Goal: Task Accomplishment & Management: Manage account settings

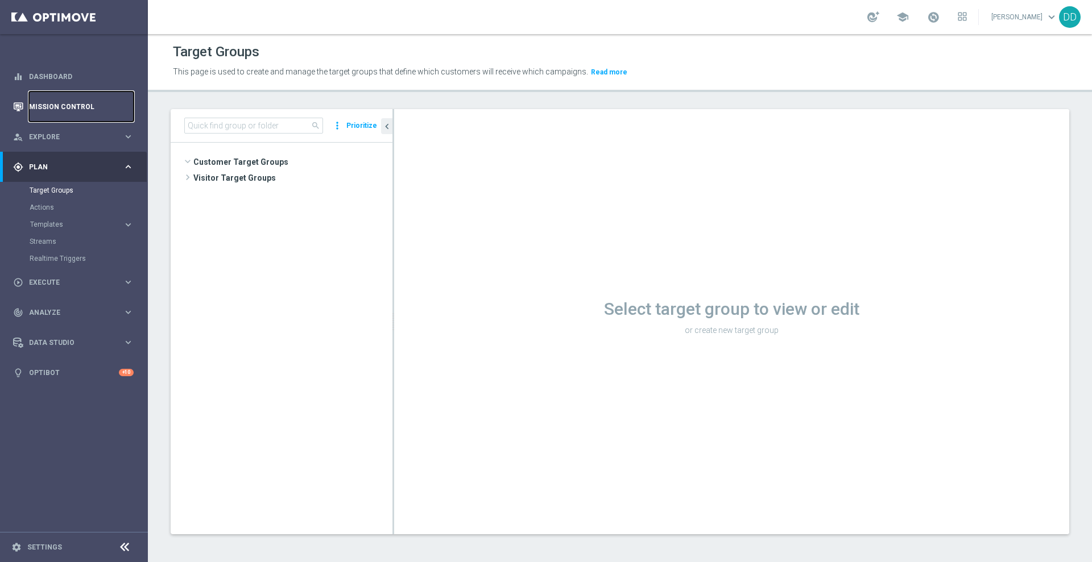
click at [66, 109] on link "Mission Control" at bounding box center [81, 107] width 105 height 30
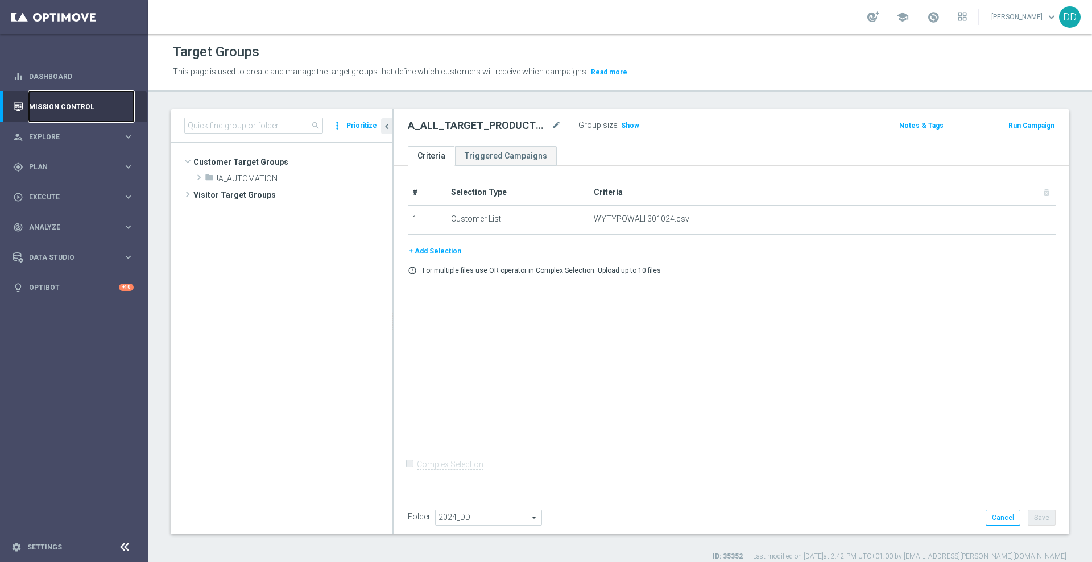
click at [69, 110] on link "Mission Control" at bounding box center [81, 107] width 105 height 30
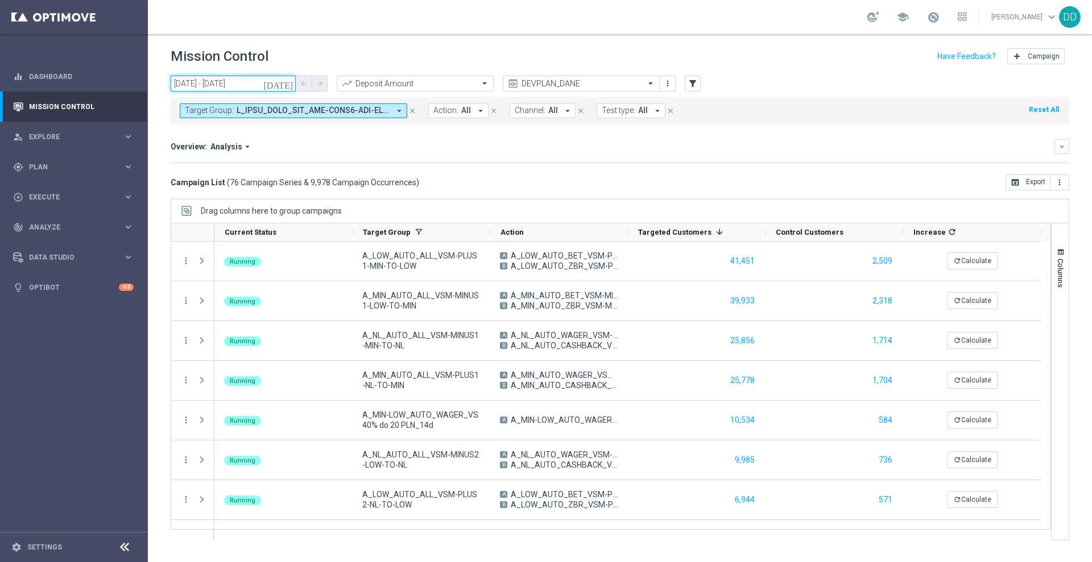
click at [264, 85] on input "01 Jan 2025 - 30 Sep 2025" at bounding box center [233, 84] width 125 height 16
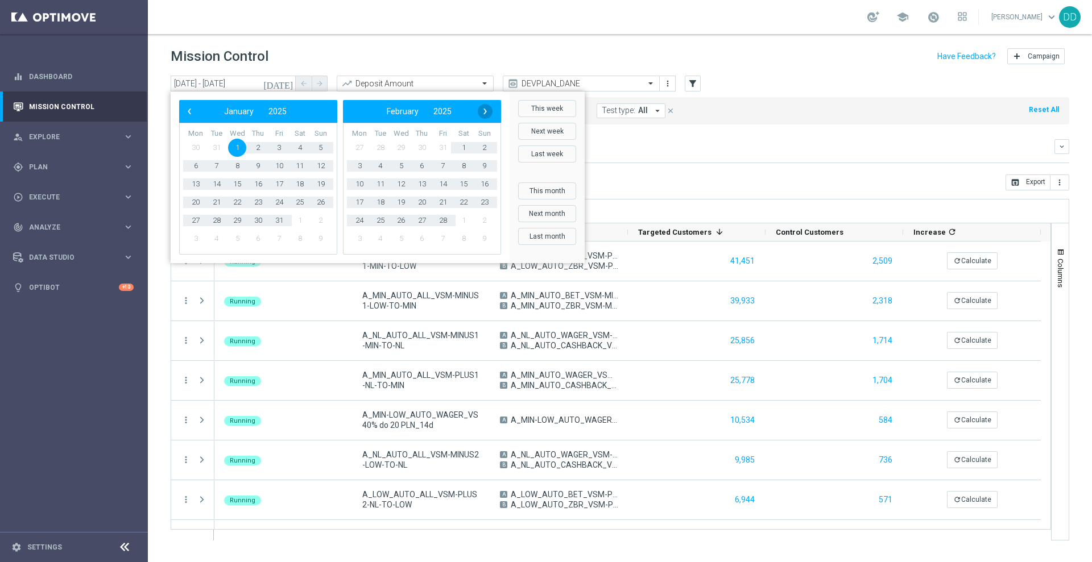
click at [487, 109] on span "›" at bounding box center [485, 111] width 15 height 15
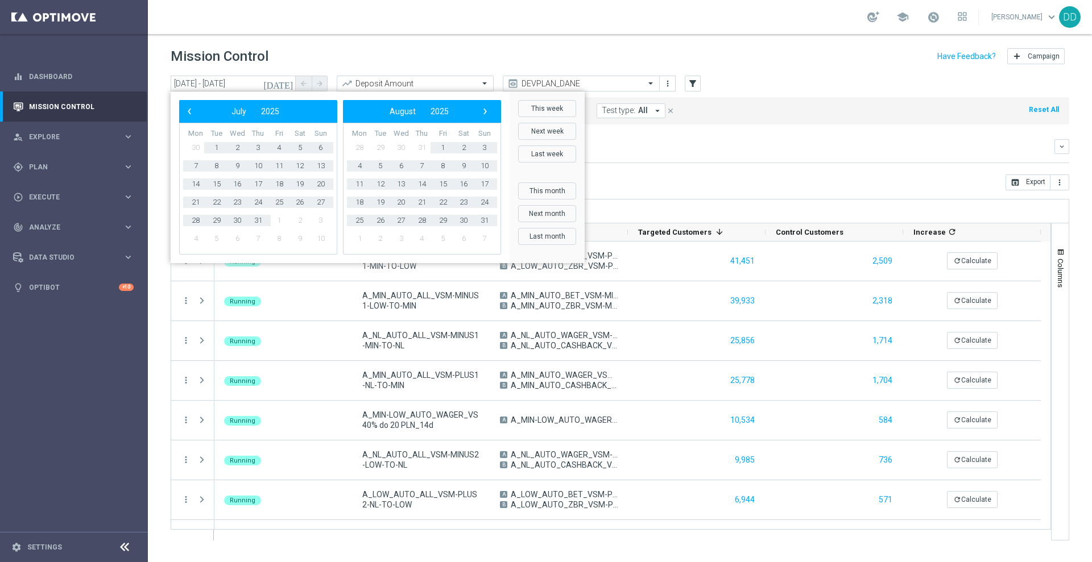
click at [487, 109] on span "›" at bounding box center [485, 111] width 15 height 15
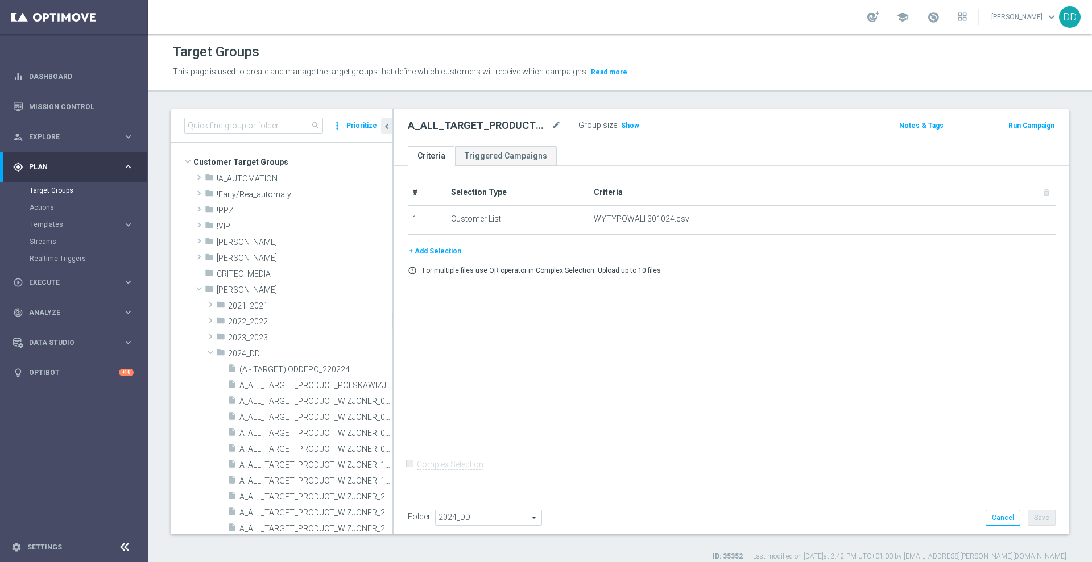
scroll to position [189, 0]
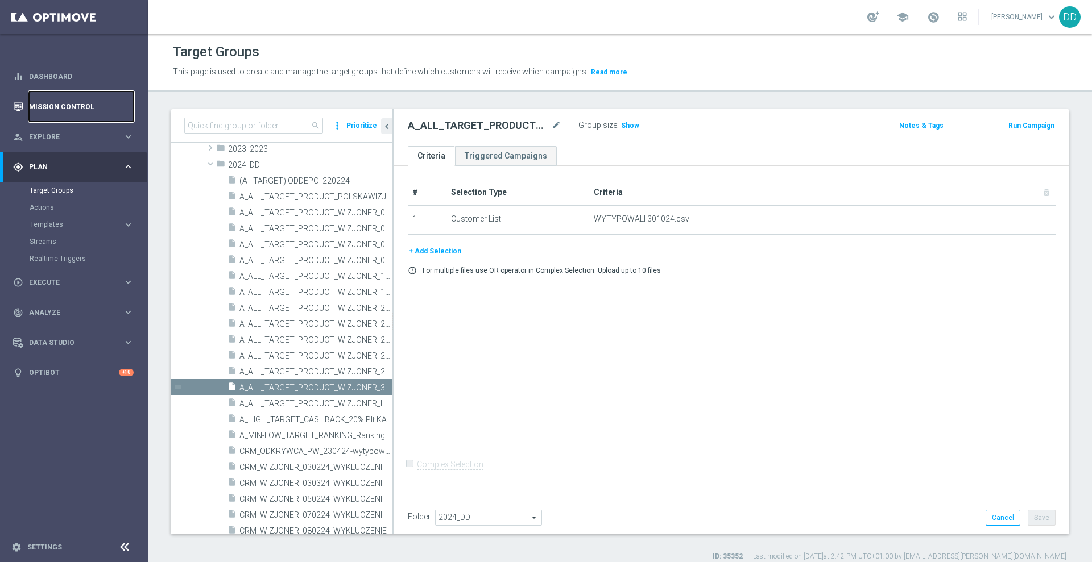
click at [81, 108] on link "Mission Control" at bounding box center [81, 107] width 105 height 30
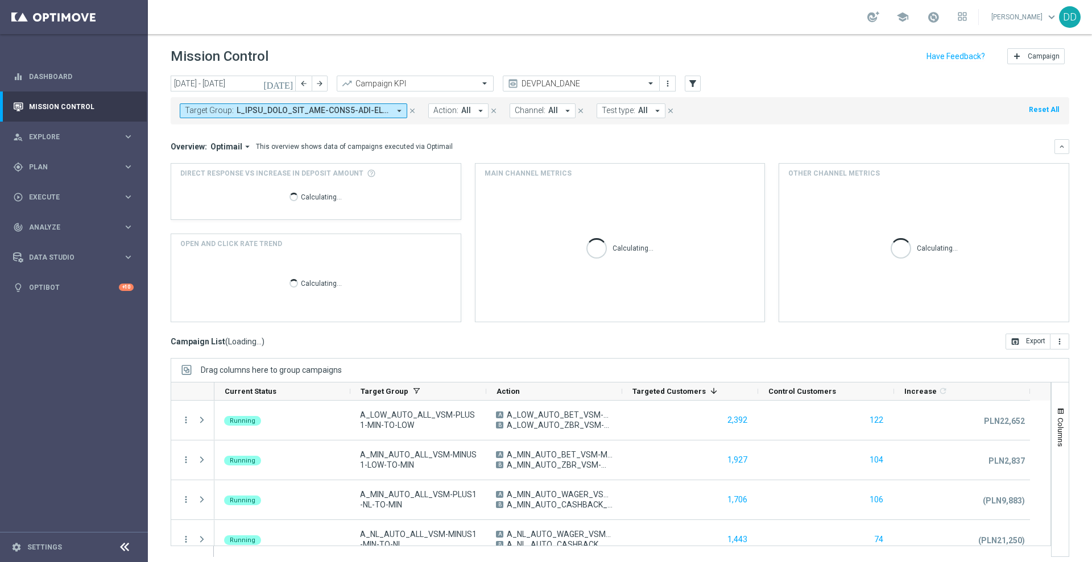
click at [412, 113] on icon "close" at bounding box center [412, 111] width 8 height 8
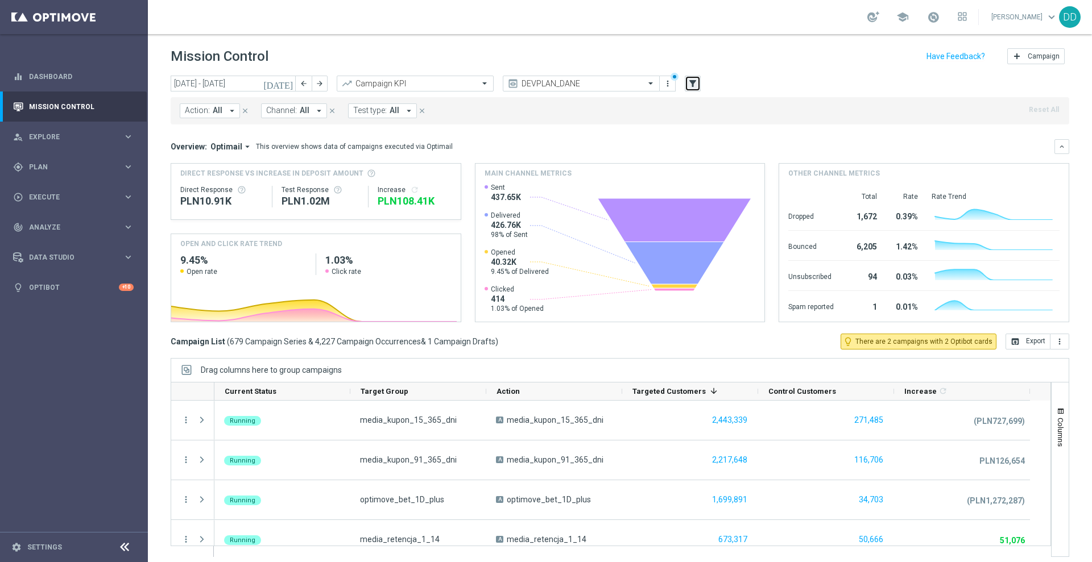
click at [694, 84] on icon "filter_alt" at bounding box center [692, 83] width 10 height 10
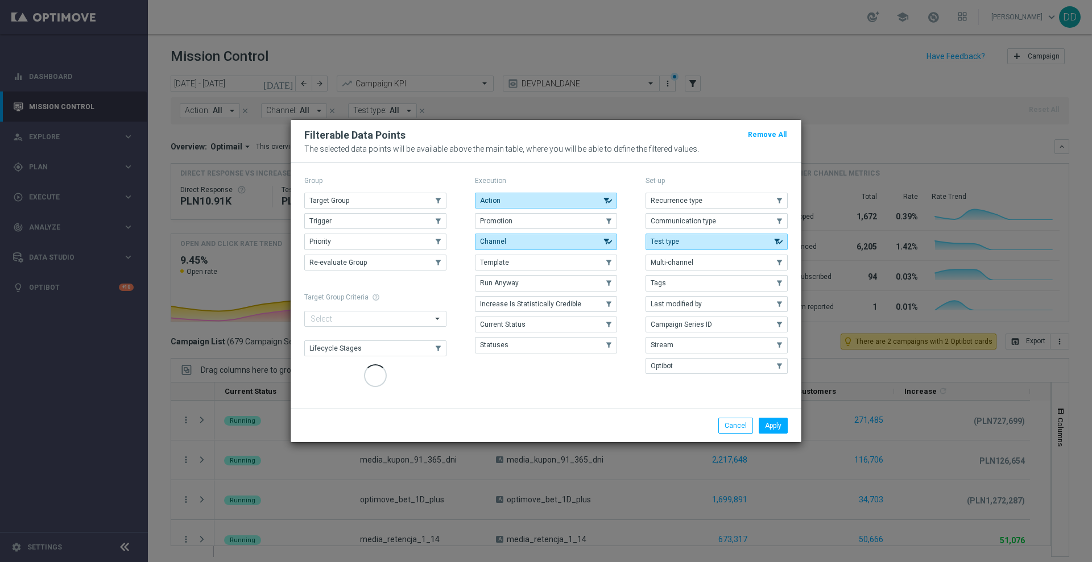
click at [715, 64] on modal-container "Filterable Data Points Remove All The selected data points will be available ab…" at bounding box center [546, 281] width 1092 height 562
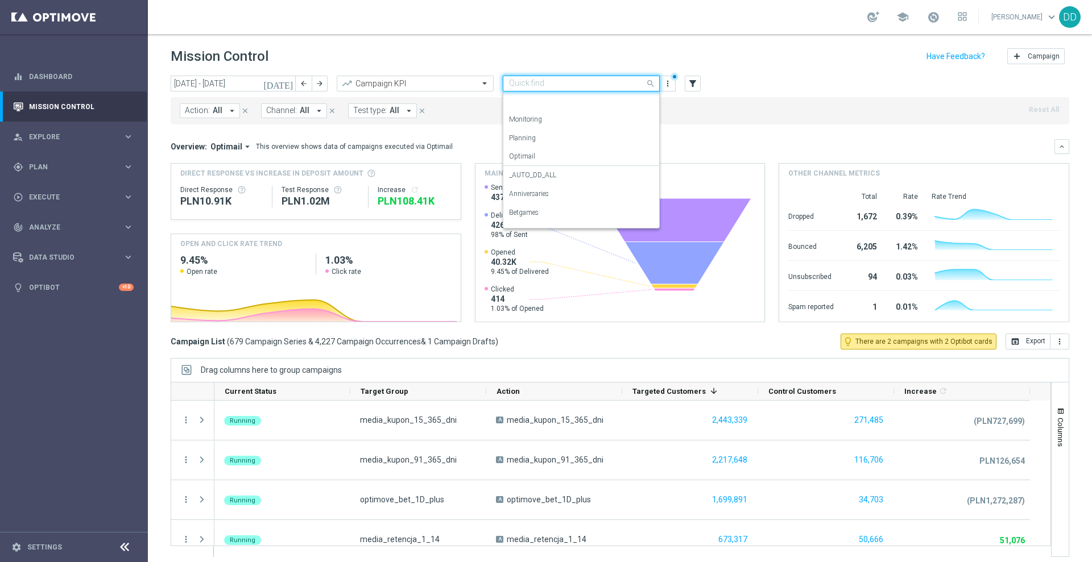
click at [621, 84] on input "text" at bounding box center [570, 84] width 122 height 10
click at [571, 101] on div "Analysis" at bounding box center [581, 101] width 144 height 19
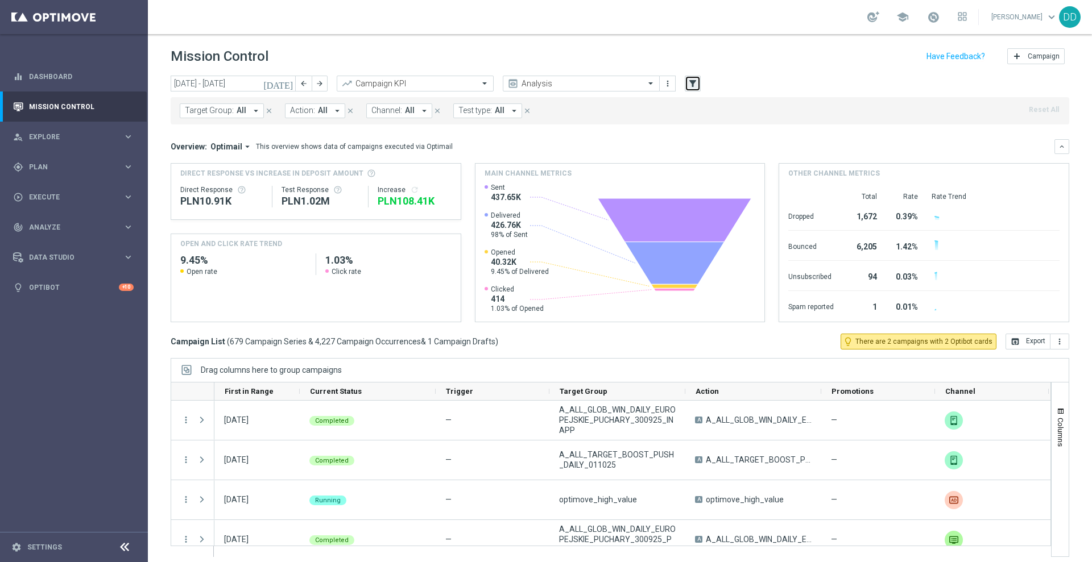
click at [690, 78] on icon "filter_alt" at bounding box center [692, 83] width 10 height 10
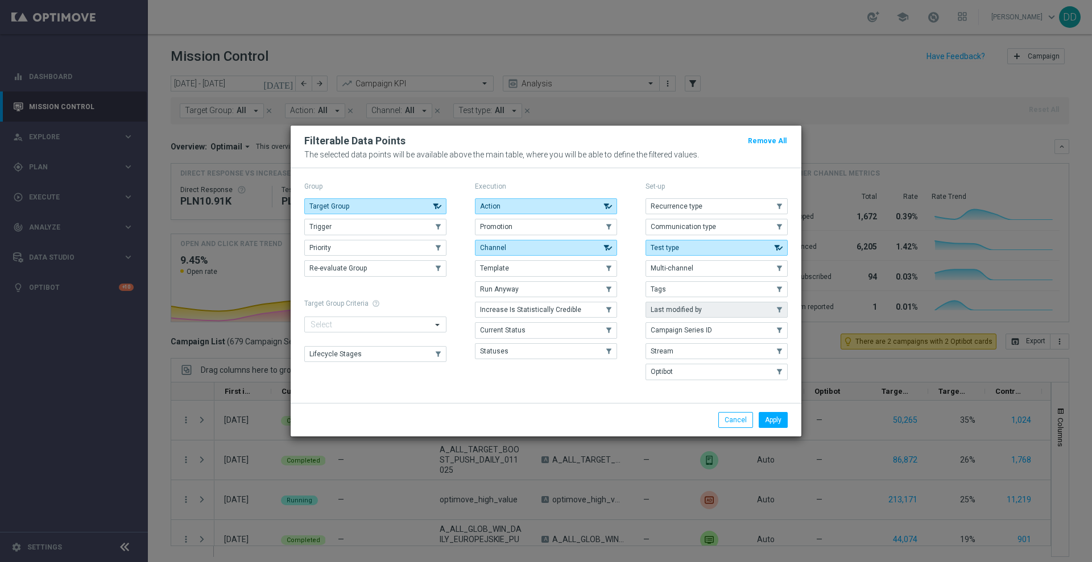
click at [702, 312] on button "Last modified by" at bounding box center [716, 310] width 142 height 16
click at [782, 421] on button "Apply" at bounding box center [773, 420] width 29 height 16
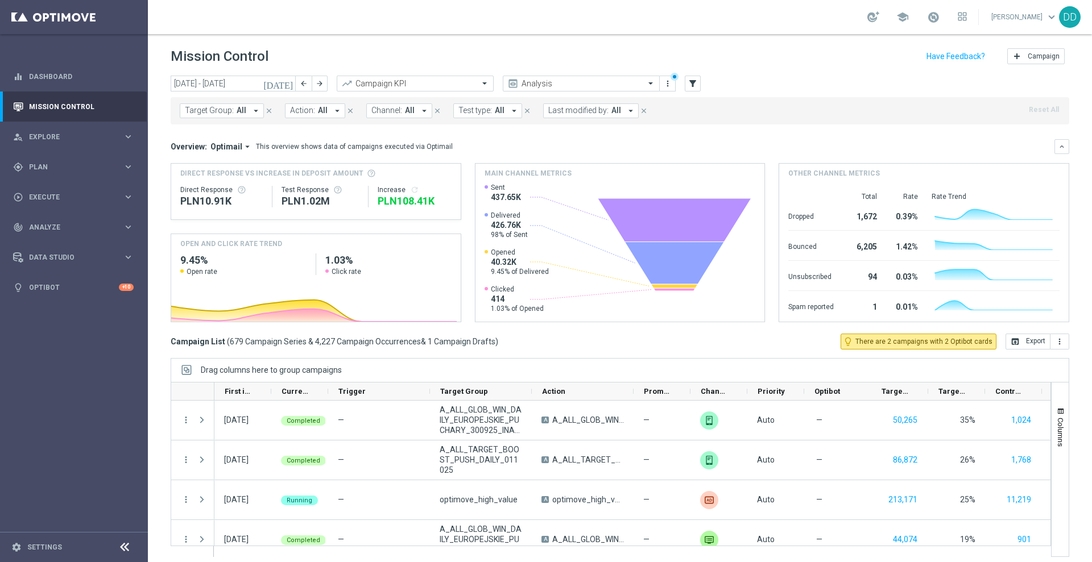
click at [611, 107] on span "All" at bounding box center [616, 111] width 10 height 10
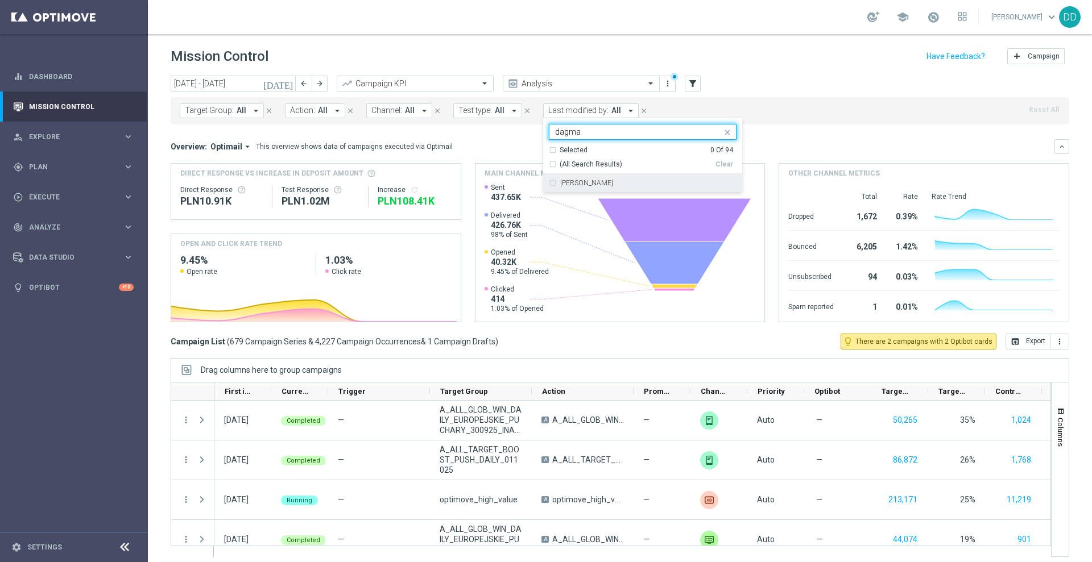
click at [549, 184] on div "[PERSON_NAME]" at bounding box center [643, 183] width 188 height 18
type input "dagma"
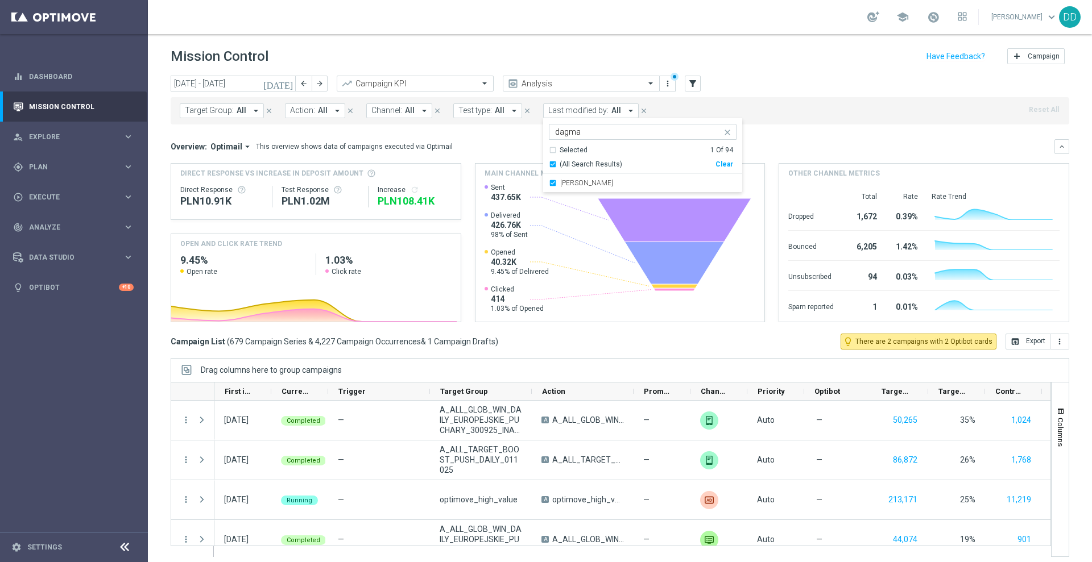
click at [831, 111] on div "Target Group: All arrow_drop_down close Action: All arrow_drop_down close Chann…" at bounding box center [620, 110] width 898 height 27
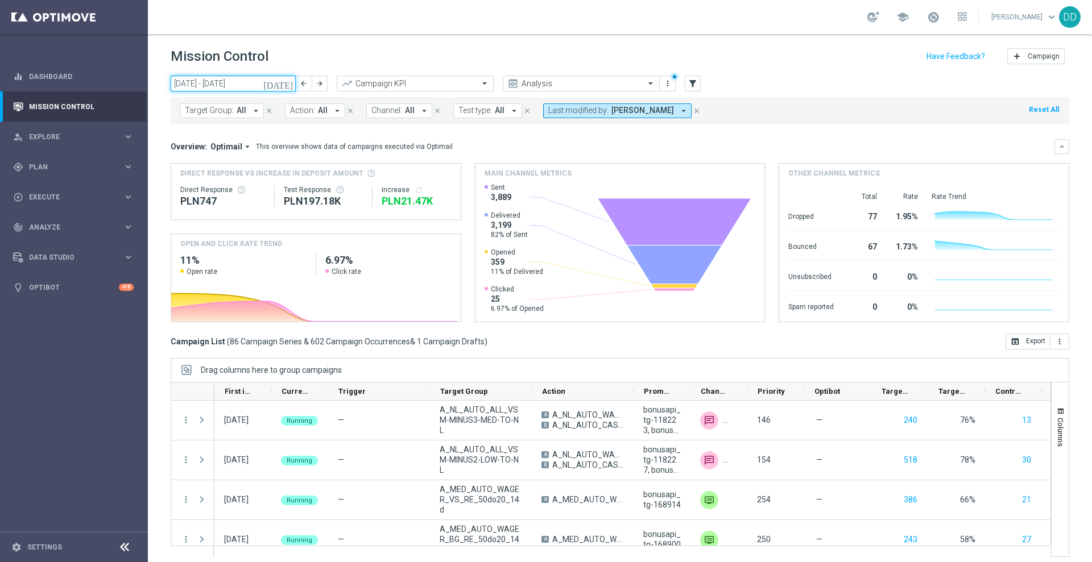
click at [234, 86] on input "29 Sep 2025 - 05 Oct 2025" at bounding box center [233, 84] width 125 height 16
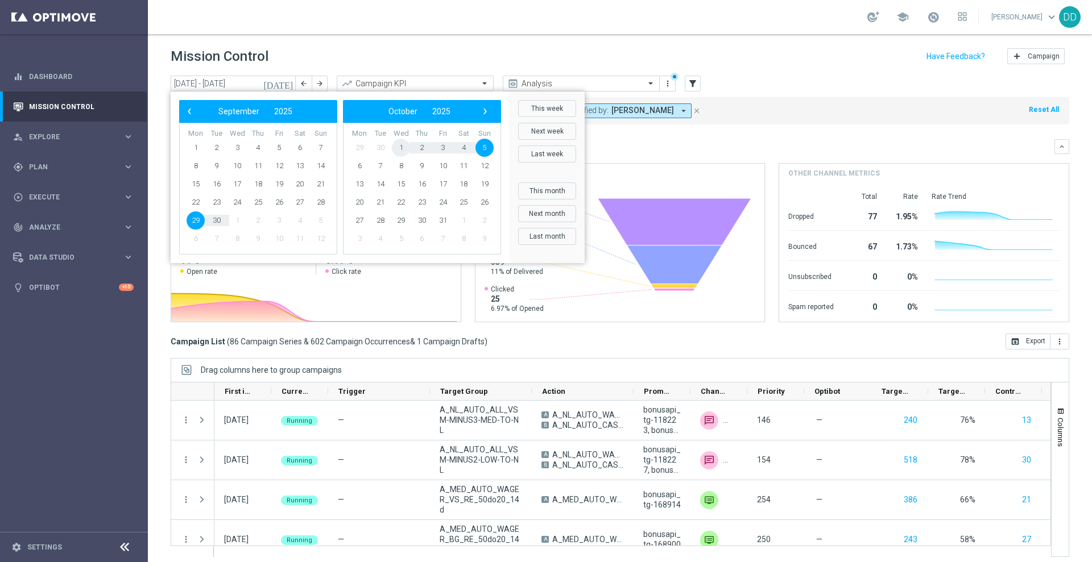
drag, startPoint x: 430, startPoint y: 140, endPoint x: 407, endPoint y: 146, distance: 24.0
click at [407, 146] on span "1" at bounding box center [401, 148] width 18 height 18
click at [407, 146] on span "29" at bounding box center [401, 148] width 18 height 18
click at [237, 146] on span "1" at bounding box center [237, 148] width 18 height 18
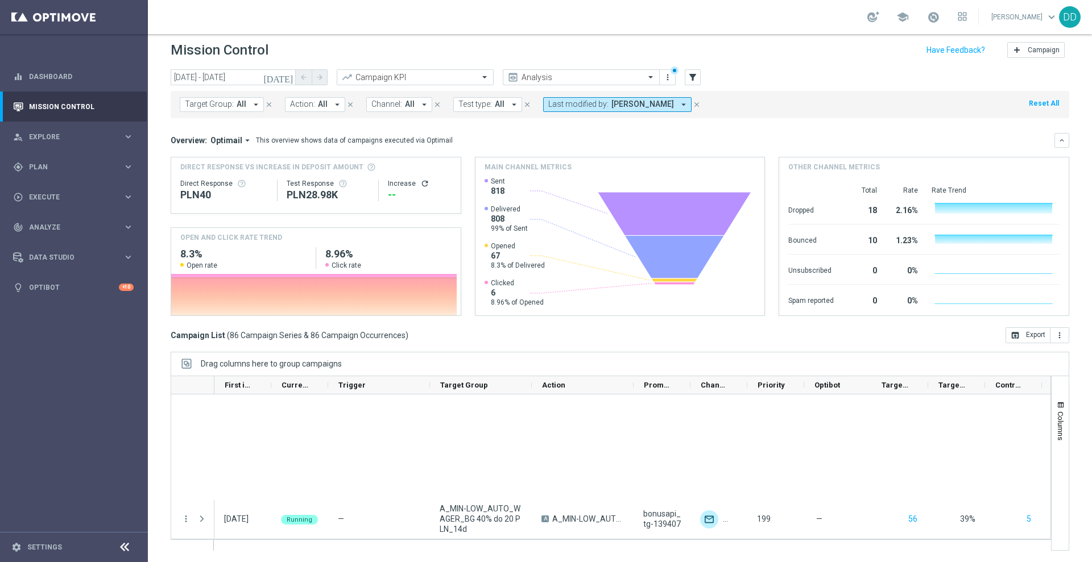
scroll to position [3278, 0]
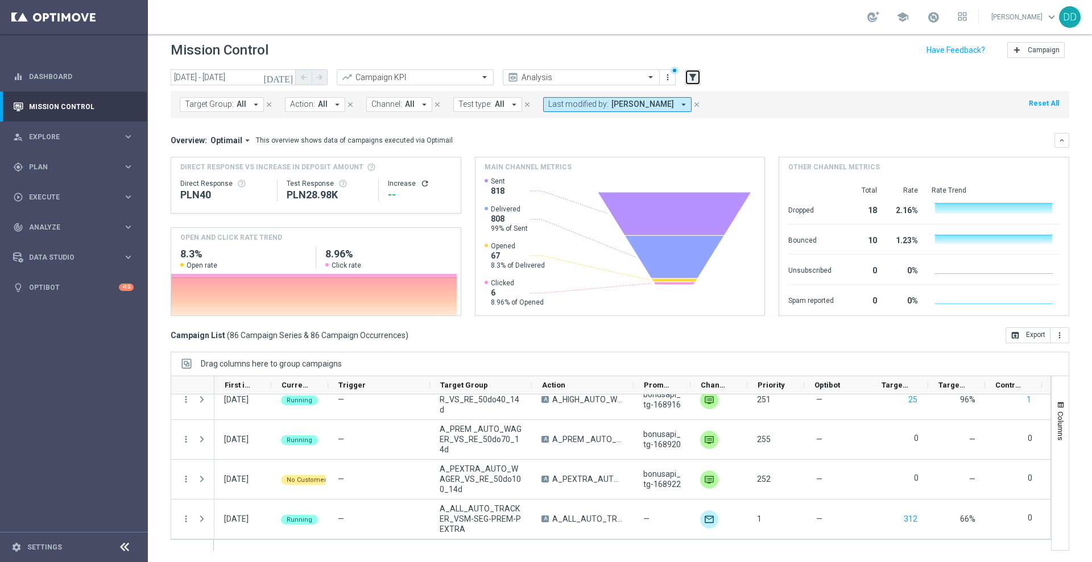
click at [695, 81] on icon "filter_alt" at bounding box center [692, 77] width 10 height 10
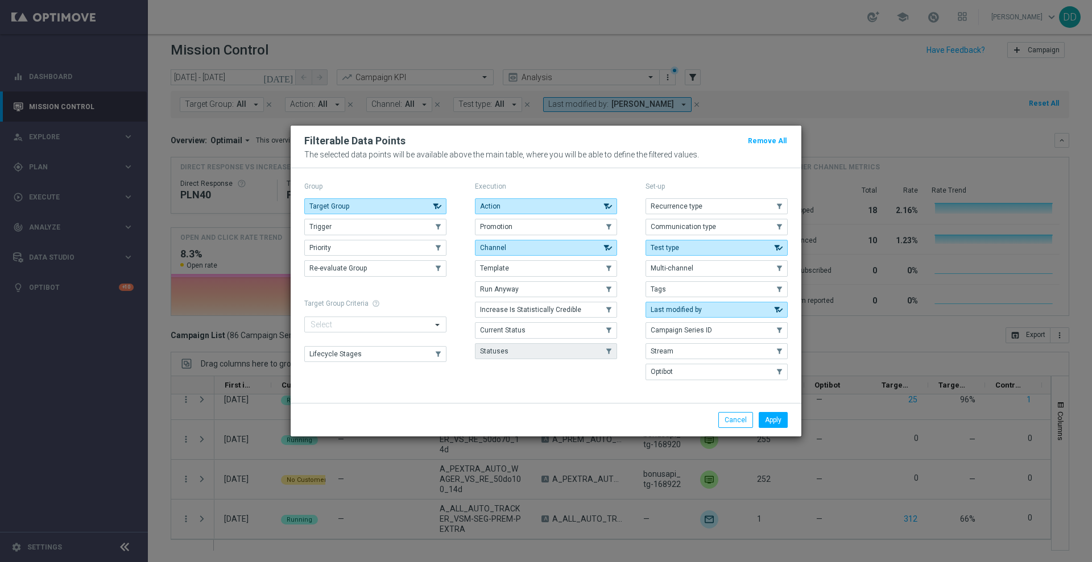
click at [532, 349] on button "Statuses" at bounding box center [546, 351] width 142 height 16
click at [546, 330] on button "Current Status" at bounding box center [546, 330] width 142 height 16
click at [773, 417] on button "Apply" at bounding box center [773, 420] width 29 height 16
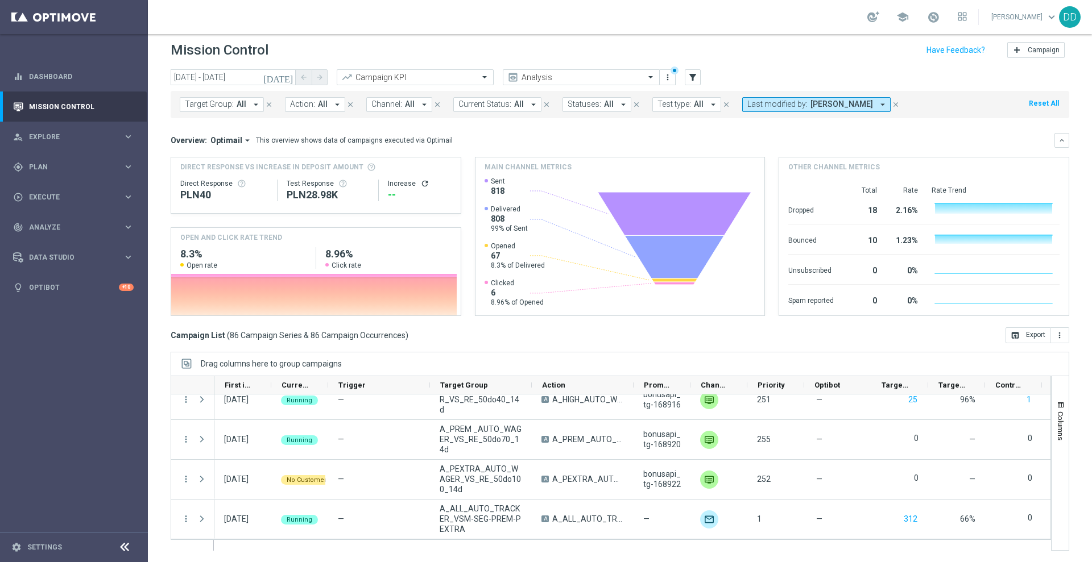
click at [595, 105] on button "Statuses: All arrow_drop_down" at bounding box center [596, 104] width 69 height 15
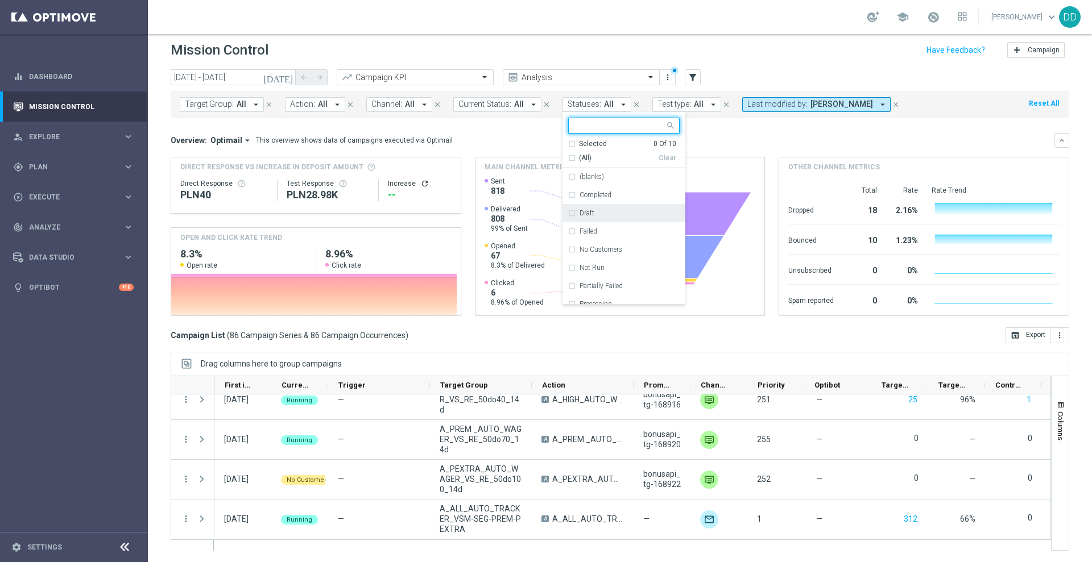
click at [579, 213] on label "Draft" at bounding box center [586, 213] width 15 height 7
click at [742, 134] on div "Overview: Optimail arrow_drop_down This overview shows data of campaigns execut…" at bounding box center [620, 140] width 898 height 15
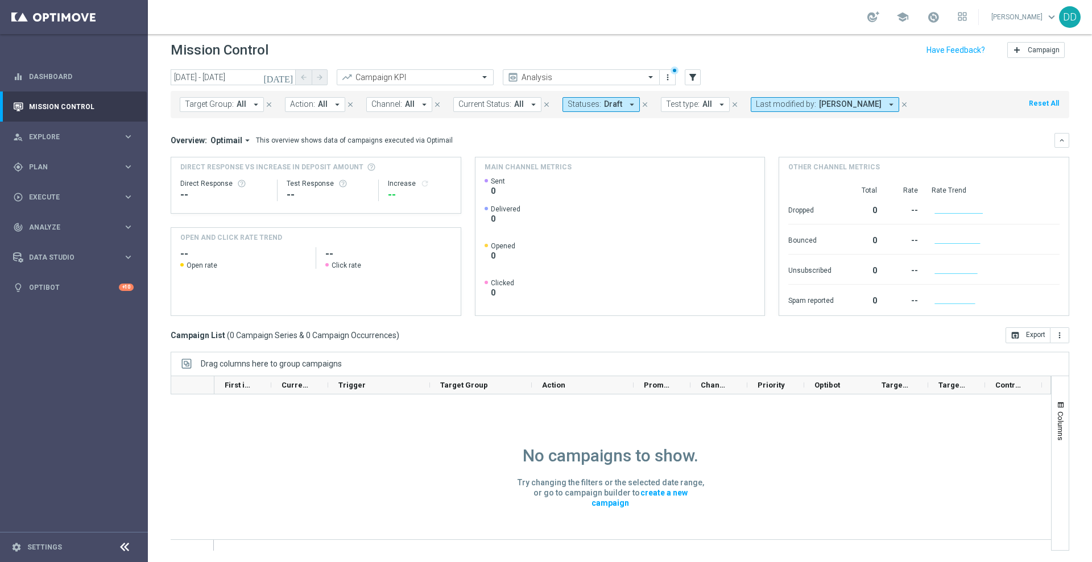
scroll to position [0, 0]
click at [531, 100] on icon "arrow_drop_down" at bounding box center [533, 105] width 10 height 10
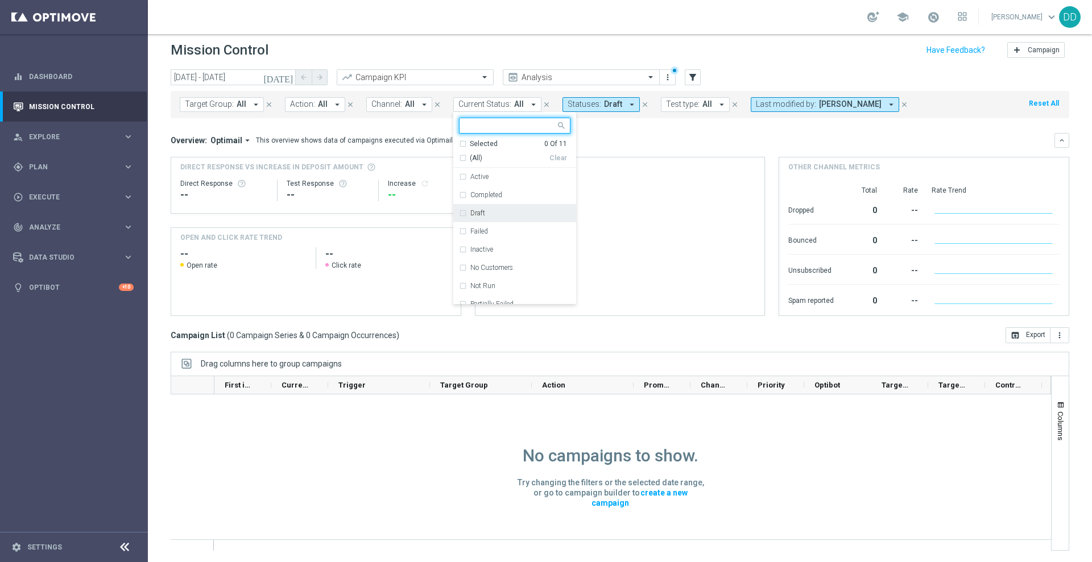
click at [459, 209] on div "Draft" at bounding box center [514, 213] width 111 height 18
click at [641, 107] on icon "close" at bounding box center [645, 105] width 8 height 8
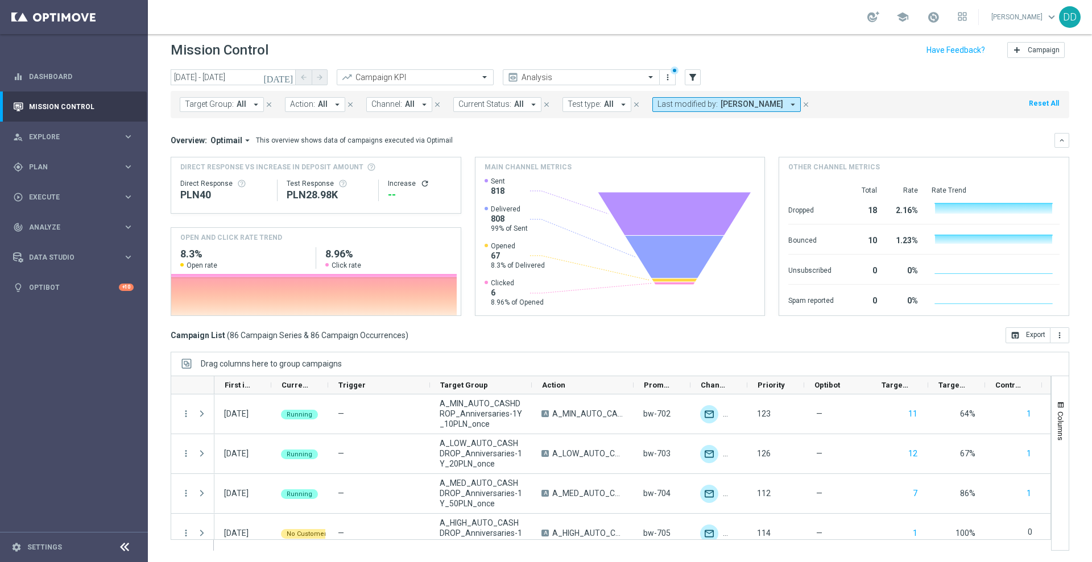
click at [513, 109] on button "Current Status: All arrow_drop_down" at bounding box center [497, 104] width 88 height 15
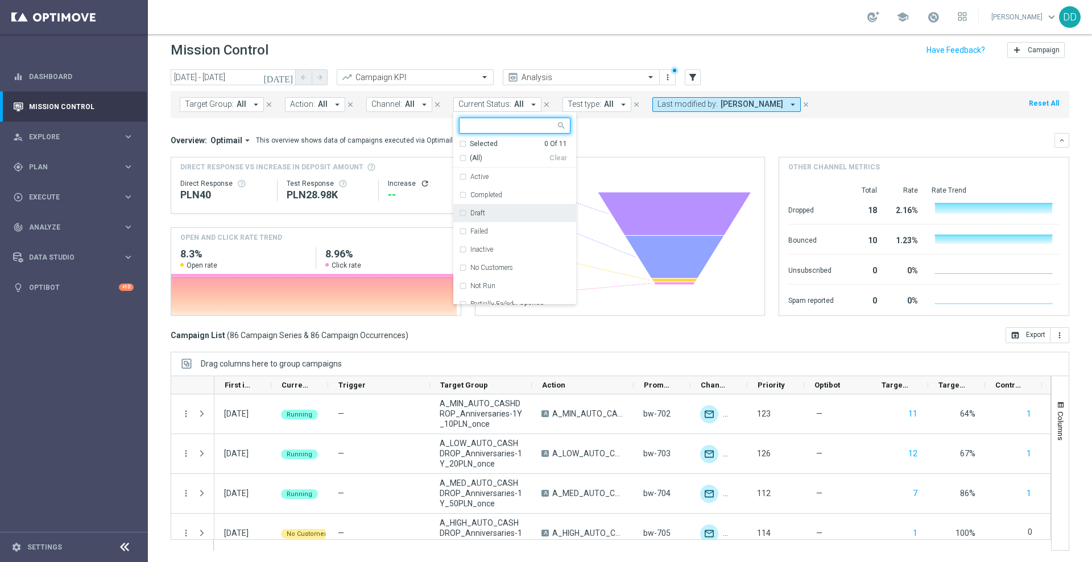
click at [462, 215] on div "Draft" at bounding box center [514, 213] width 111 height 18
click at [602, 158] on div "Main channel metrics" at bounding box center [619, 167] width 289 height 19
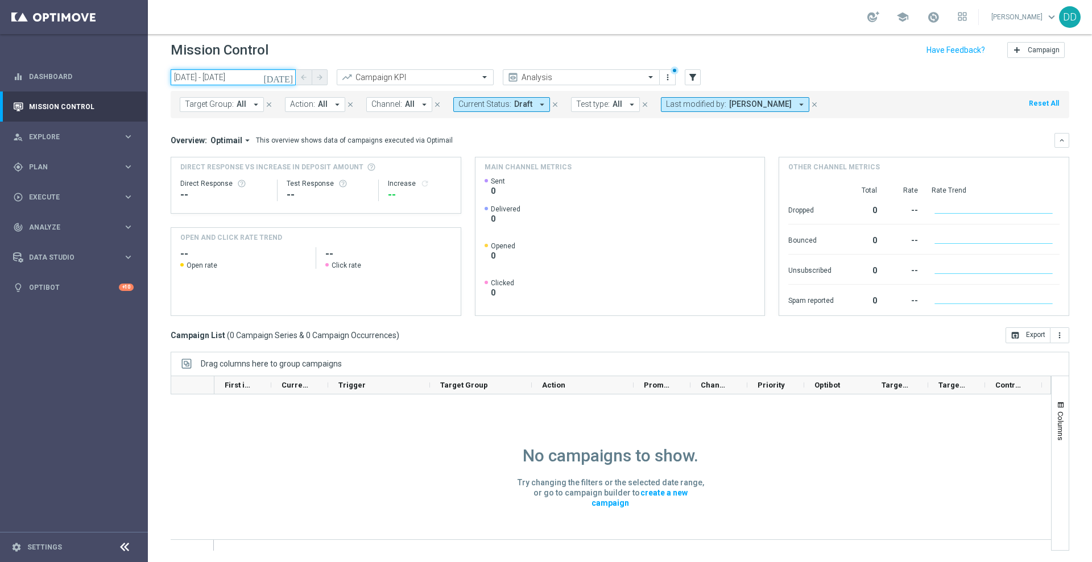
click at [267, 71] on input "01 Oct 2025 - 01 Oct 2025" at bounding box center [233, 77] width 125 height 16
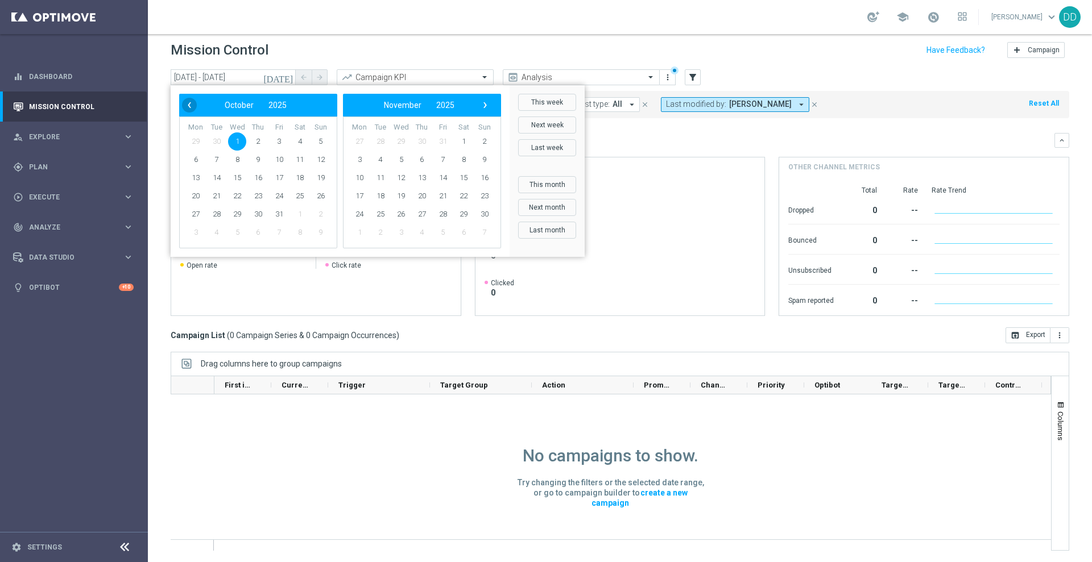
click at [188, 106] on span "‹" at bounding box center [189, 105] width 15 height 15
click at [201, 213] on span "29" at bounding box center [196, 214] width 18 height 18
click at [427, 140] on span "2" at bounding box center [422, 141] width 18 height 18
type input "29 Sep 2025 - 02 Oct 2025"
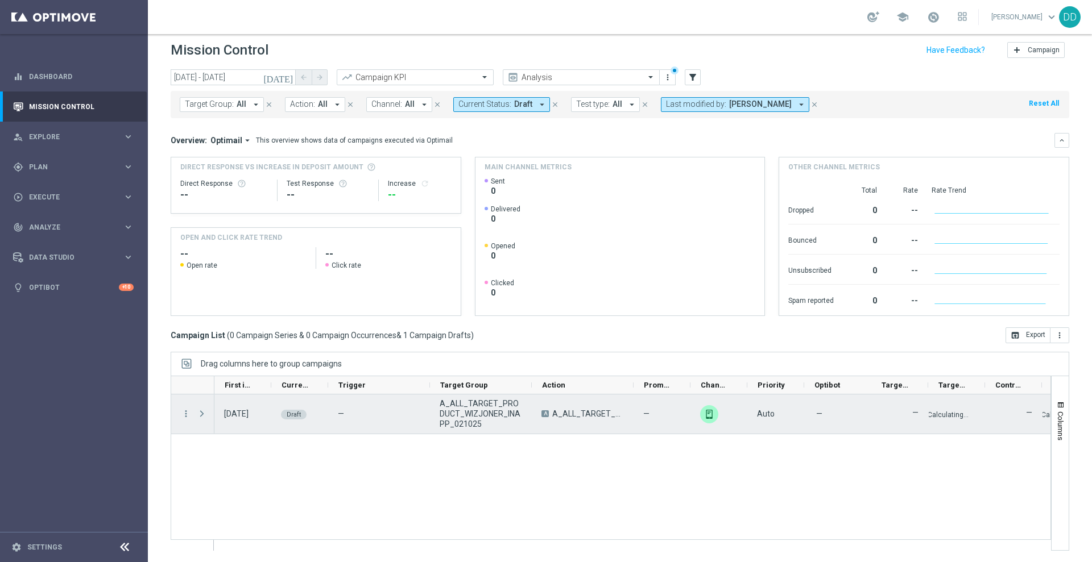
click at [198, 415] on span "Press SPACE to select this row." at bounding box center [202, 413] width 10 height 9
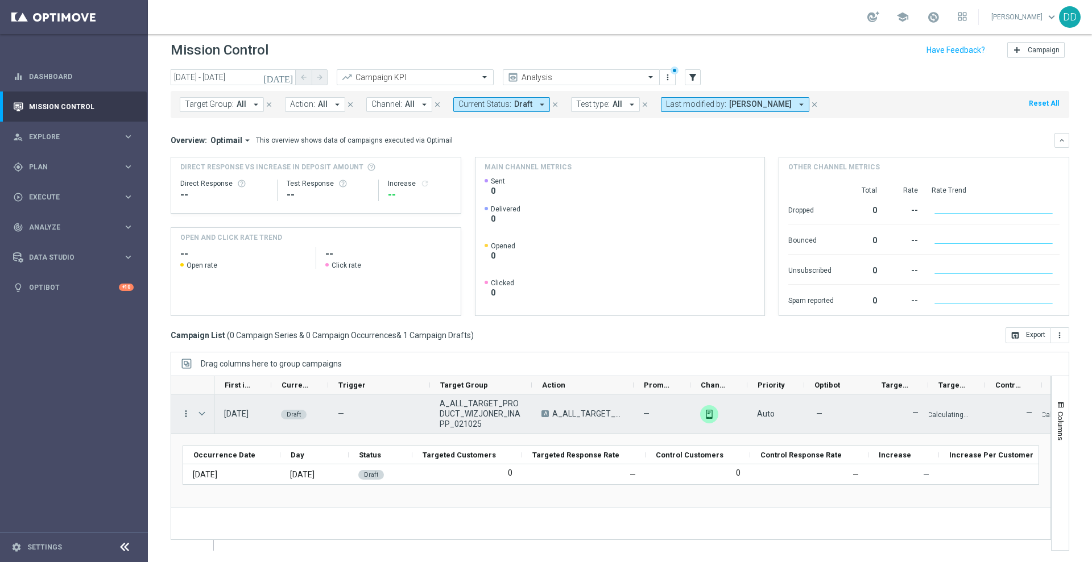
click at [187, 415] on icon "more_vert" at bounding box center [186, 414] width 10 height 10
click at [210, 458] on span "Edit" at bounding box center [214, 458] width 13 height 8
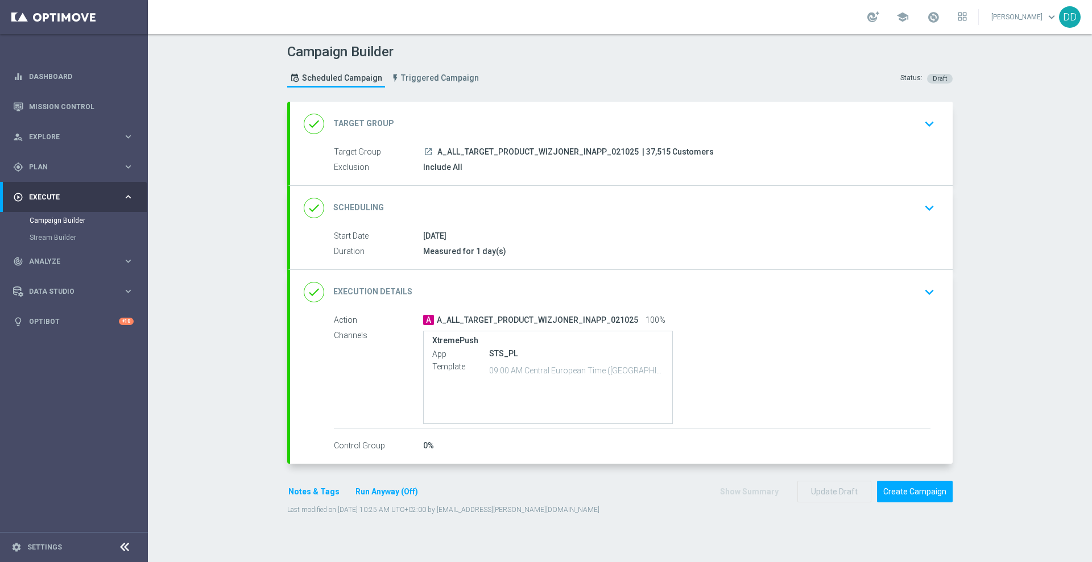
drag, startPoint x: 629, startPoint y: 152, endPoint x: 433, endPoint y: 151, distance: 195.6
click at [433, 151] on div "launch A_ALL_TARGET_PRODUCT_WIZJONER_INAPP_021025 | 37,515 Customers" at bounding box center [676, 151] width 507 height 11
copy span "A_ALL_TARGET_PRODUCT_WIZJONER_INAPP_021025"
click at [556, 209] on div "done Scheduling keyboard_arrow_down" at bounding box center [621, 208] width 635 height 22
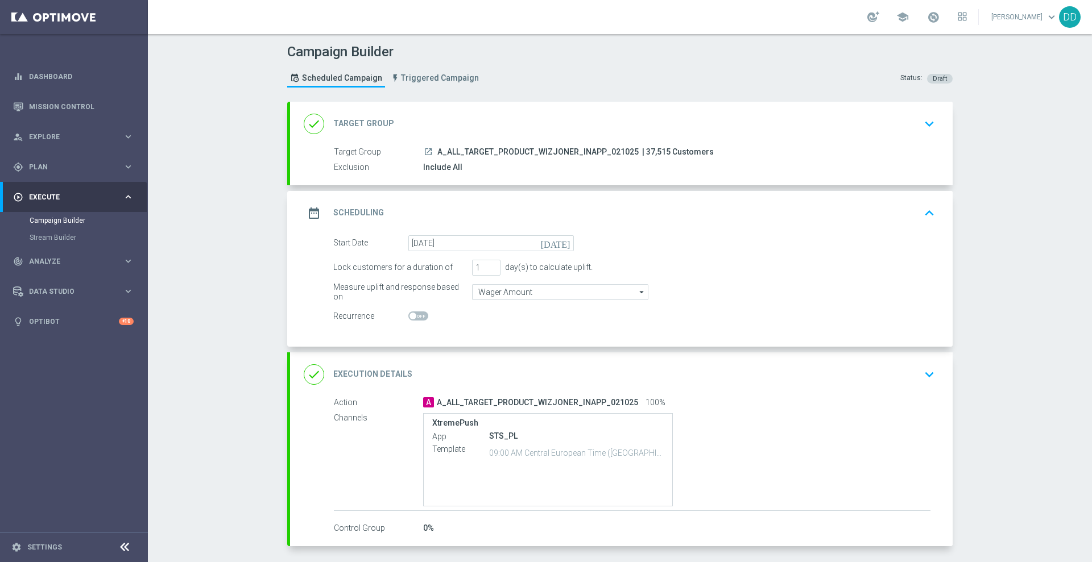
click at [544, 122] on div "done Target Group keyboard_arrow_down" at bounding box center [621, 124] width 635 height 22
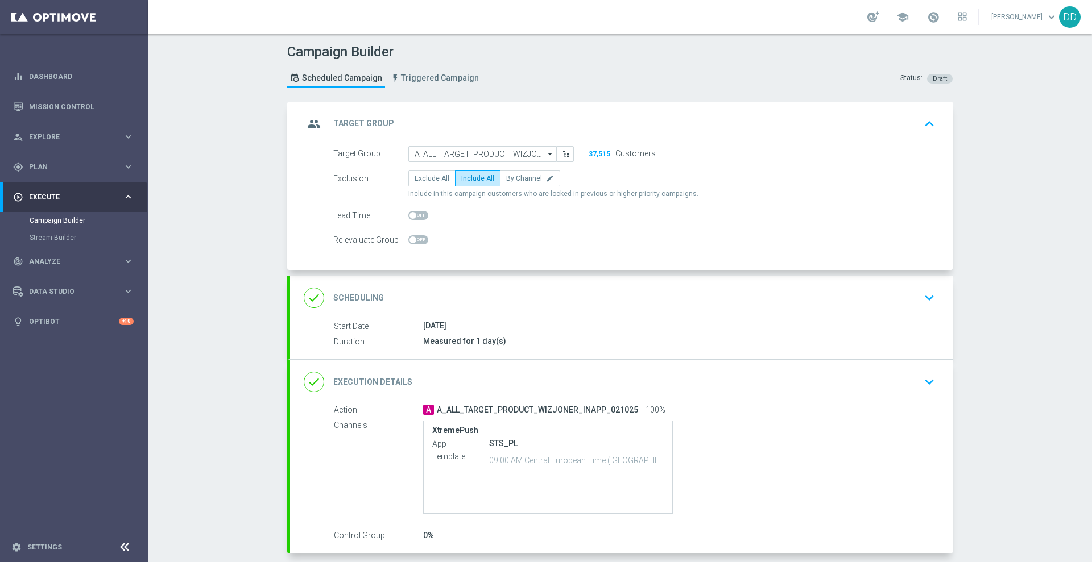
click at [532, 308] on div "done Scheduling keyboard_arrow_down" at bounding box center [621, 298] width 635 height 22
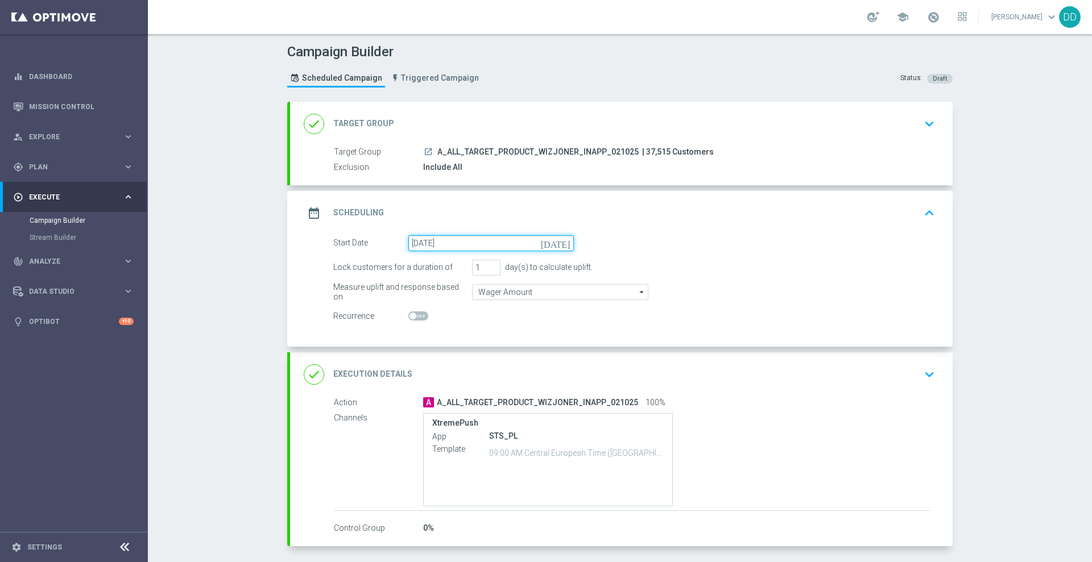
click at [465, 244] on input "02 Oct 2025" at bounding box center [490, 243] width 165 height 16
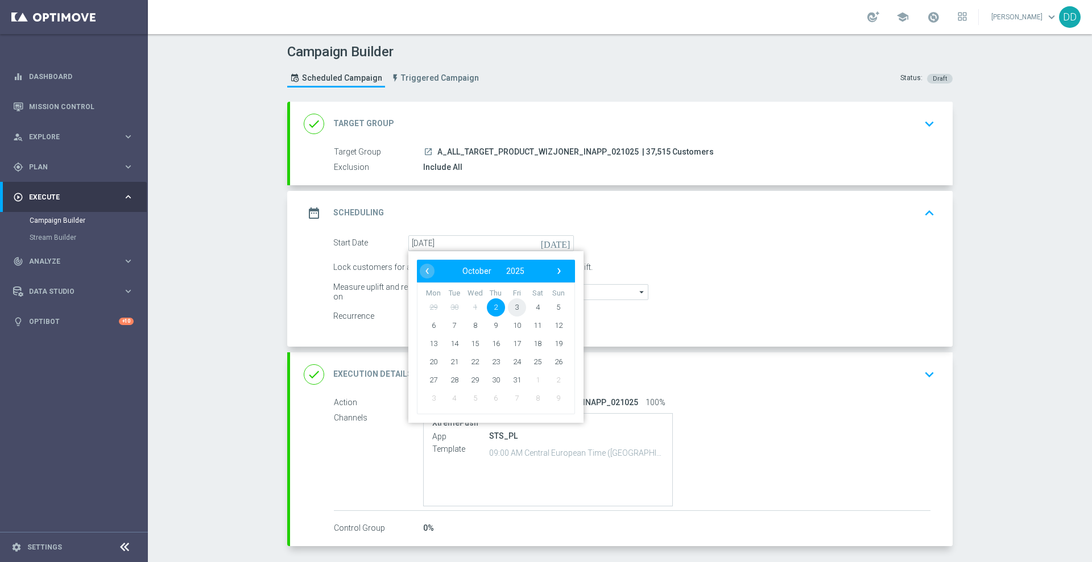
click at [512, 307] on span "3" at bounding box center [517, 307] width 18 height 18
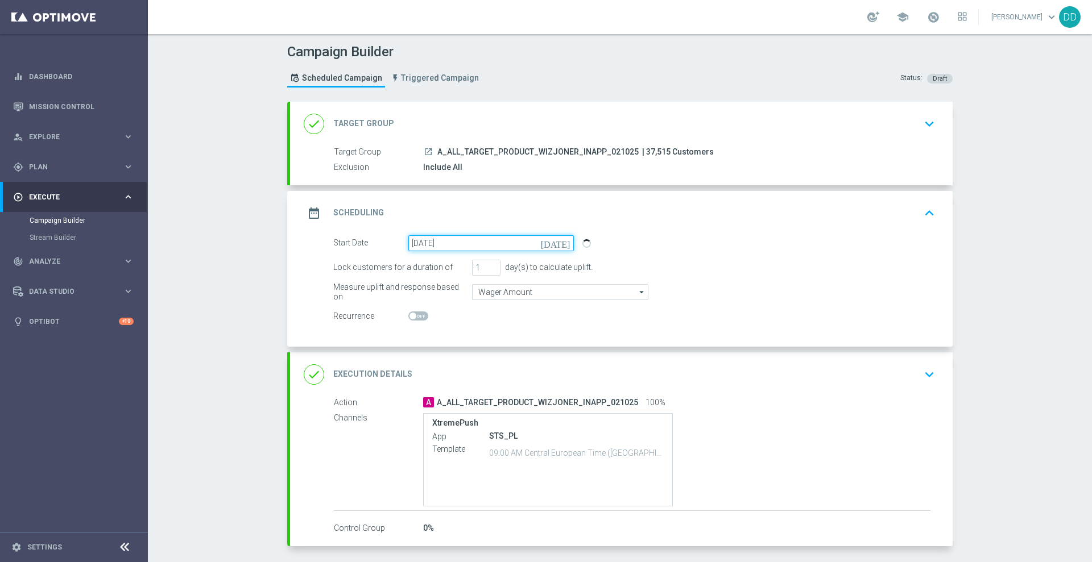
click at [469, 243] on input "03 Oct 2025" at bounding box center [490, 243] width 165 height 16
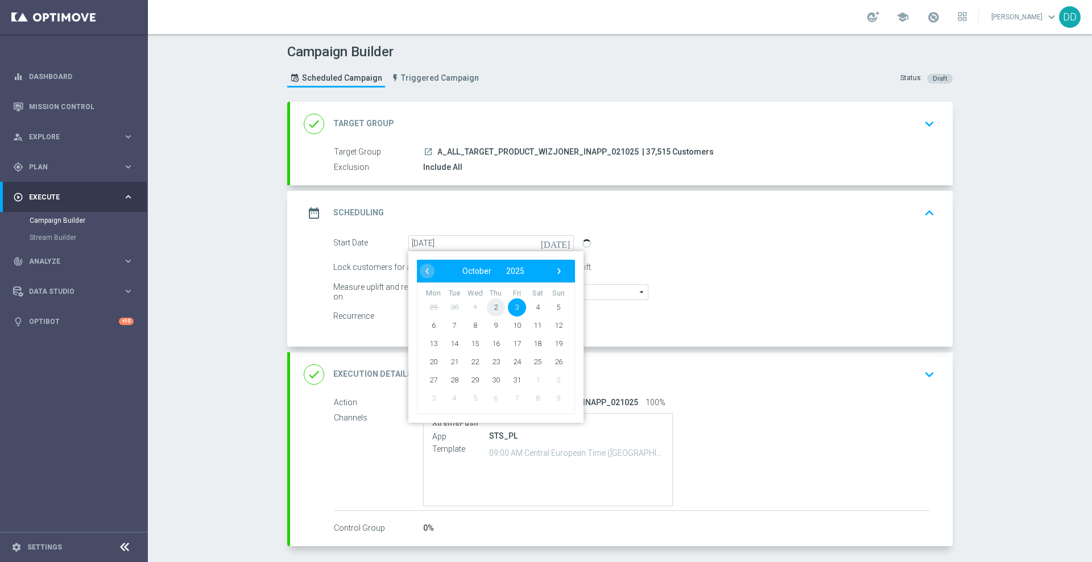
click at [492, 308] on span "2" at bounding box center [496, 307] width 18 height 18
type input "02 Oct 2025"
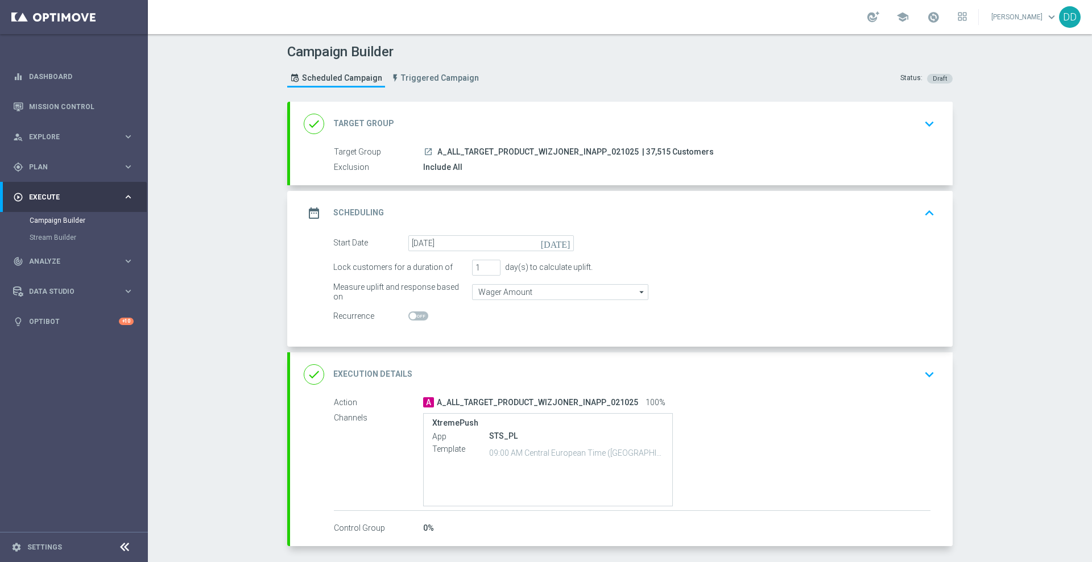
click at [682, 216] on div "date_range Scheduling keyboard_arrow_up" at bounding box center [621, 213] width 635 height 22
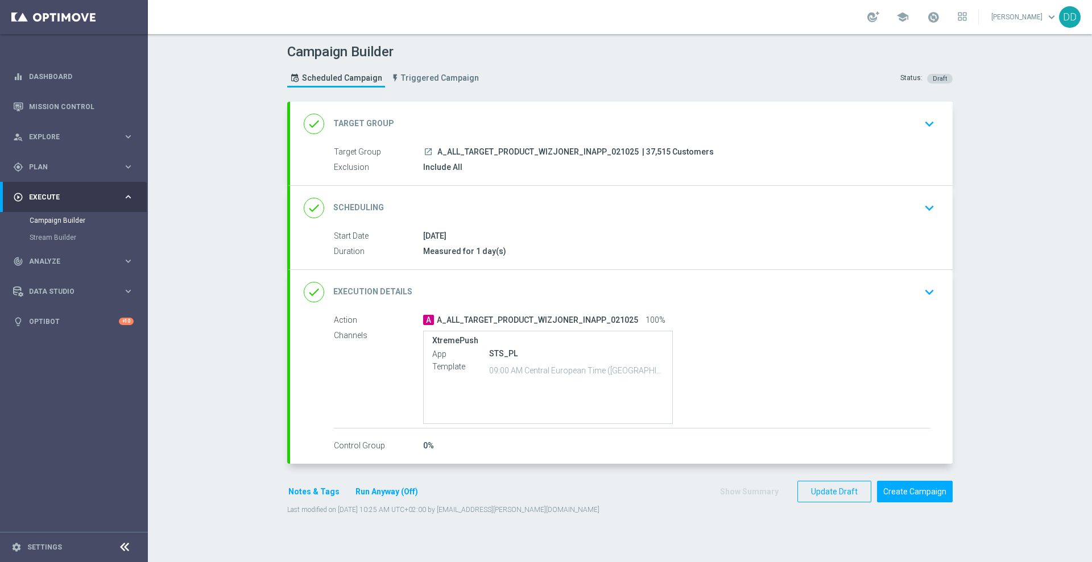
click at [682, 216] on div "done Scheduling keyboard_arrow_down Start Date 02 Oct 2025 Duration Measured fo…" at bounding box center [621, 228] width 662 height 84
click at [636, 208] on div "done Scheduling keyboard_arrow_down" at bounding box center [621, 208] width 635 height 22
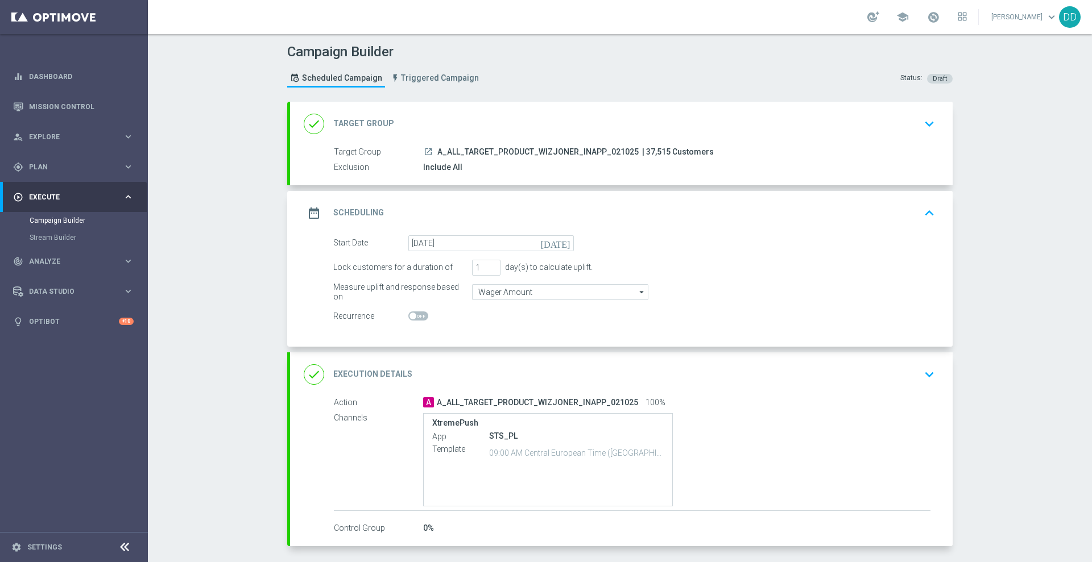
click at [647, 127] on div "done Target Group keyboard_arrow_down" at bounding box center [621, 124] width 635 height 22
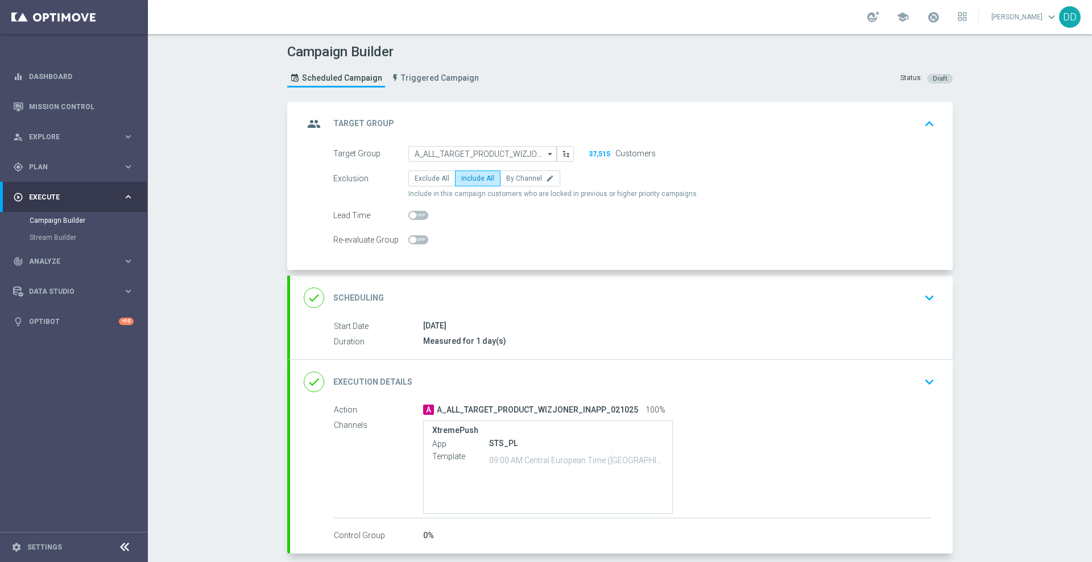
click at [499, 163] on form "Target Group A_ALL_TARGET_PRODUCT_WIZJONER_INAPP_021025 A_ALL_TARGET_PRODUCT_WI…" at bounding box center [634, 197] width 602 height 102
click at [495, 151] on input "A_ALL_TARGET_PRODUCT_WIZJONER_INAPP_021025" at bounding box center [482, 154] width 148 height 16
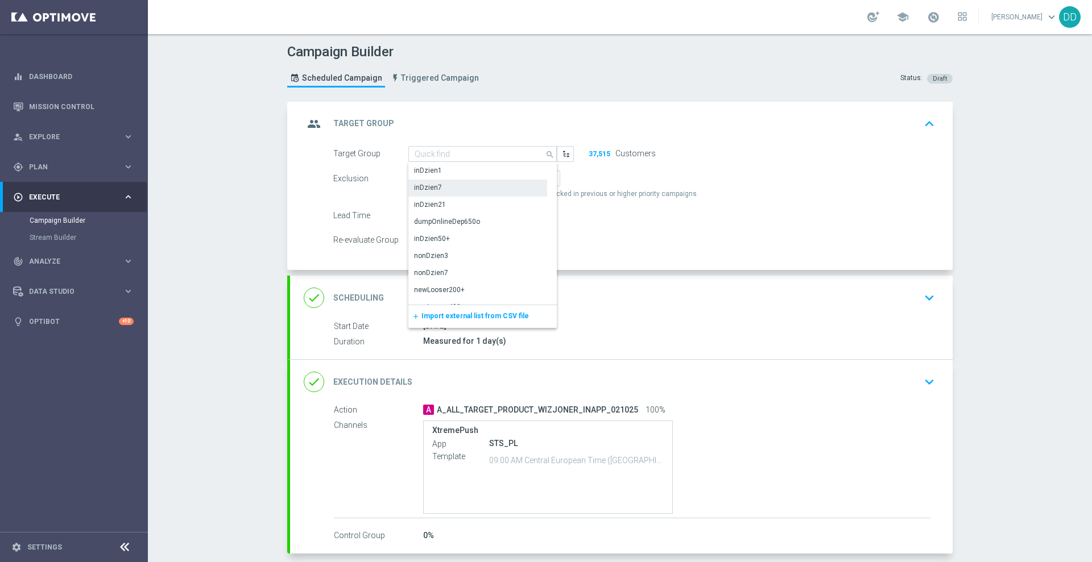
click at [490, 183] on div "inDzien7" at bounding box center [477, 188] width 139 height 16
type input "inDzien7"
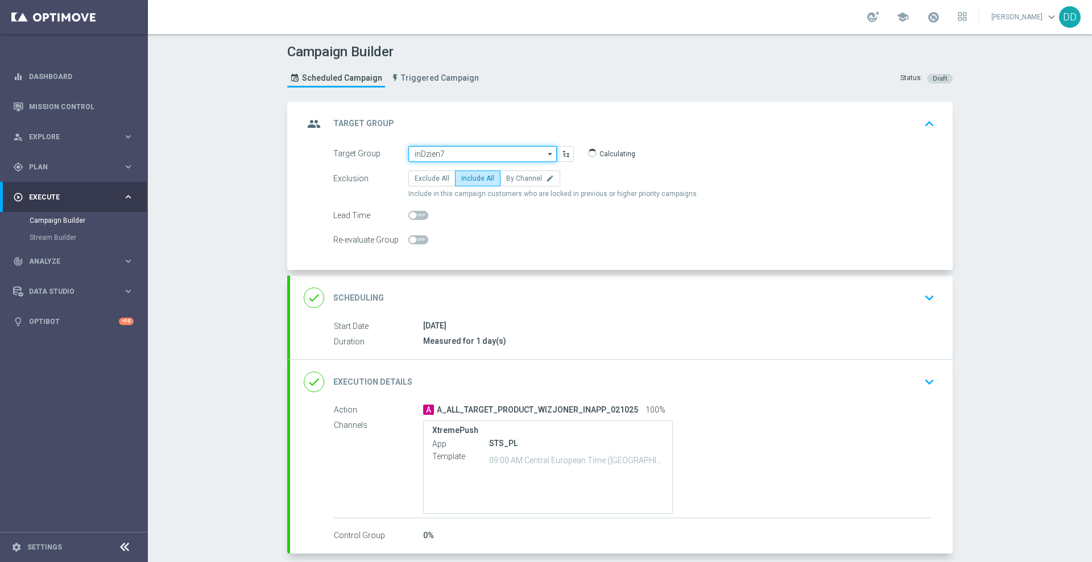
click at [484, 151] on input "inDzien7" at bounding box center [482, 154] width 148 height 16
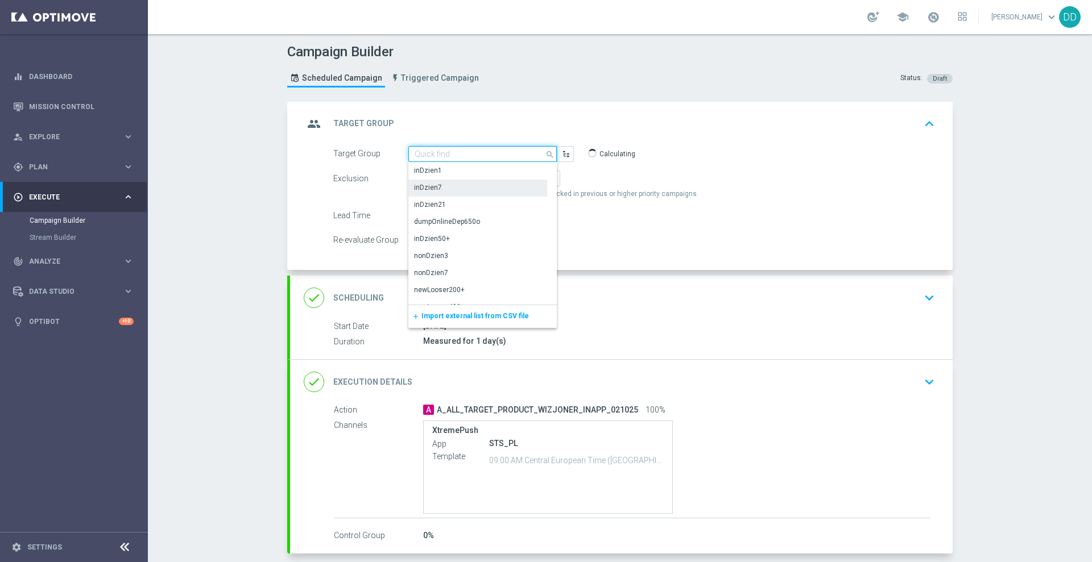
paste input "A_ALL_TARGET_PRODUCT_WIZJONER_INAPP_021025"
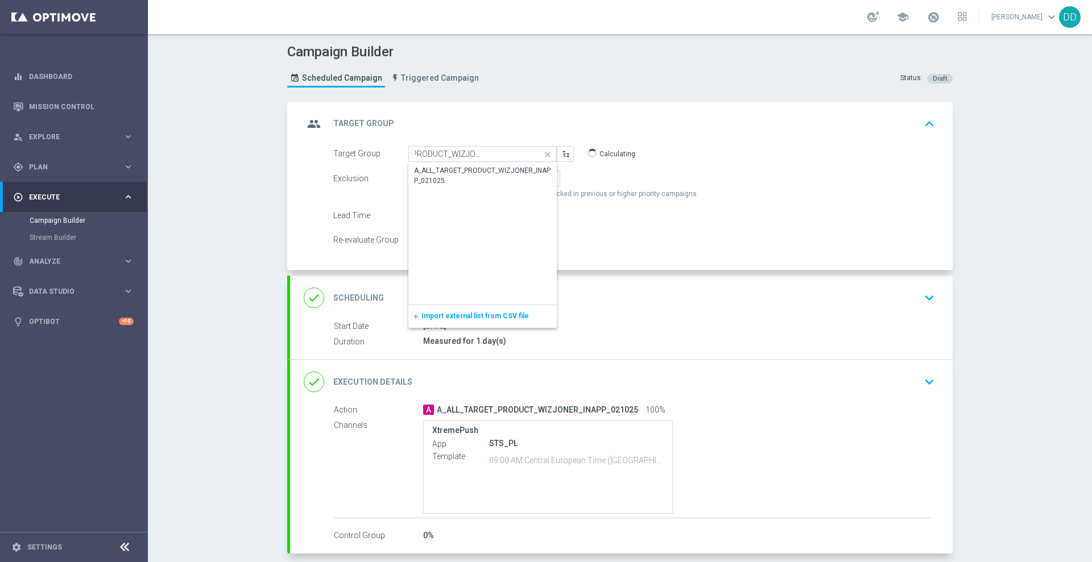
click at [490, 172] on div "A_ALL_TARGET_PRODUCT_WIZJONER_INAPP_021025" at bounding box center [482, 175] width 137 height 20
type input "A_ALL_TARGET_PRODUCT_WIZJONER_INAPP_021025"
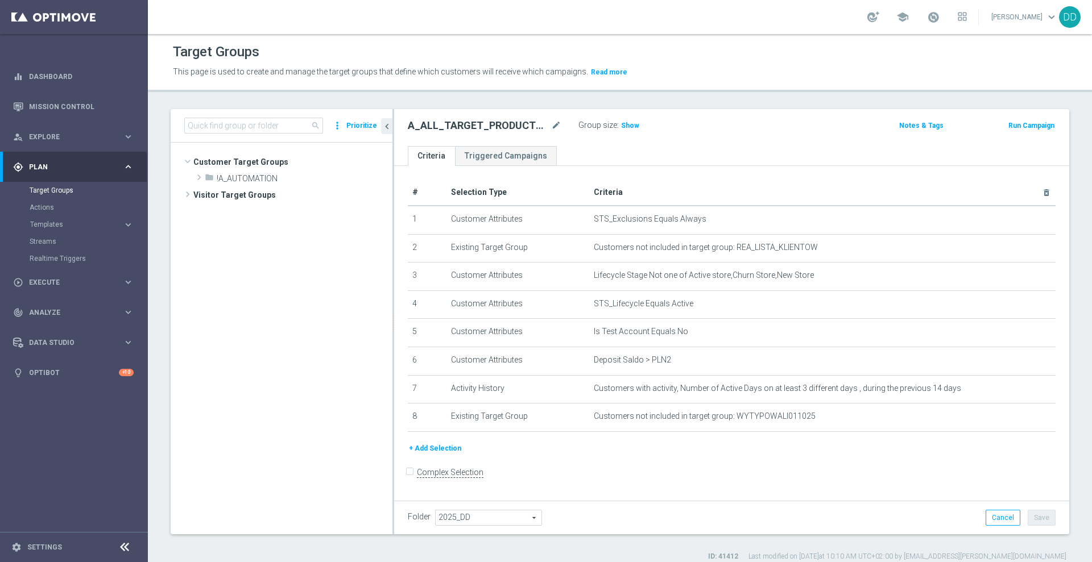
scroll to position [233, 0]
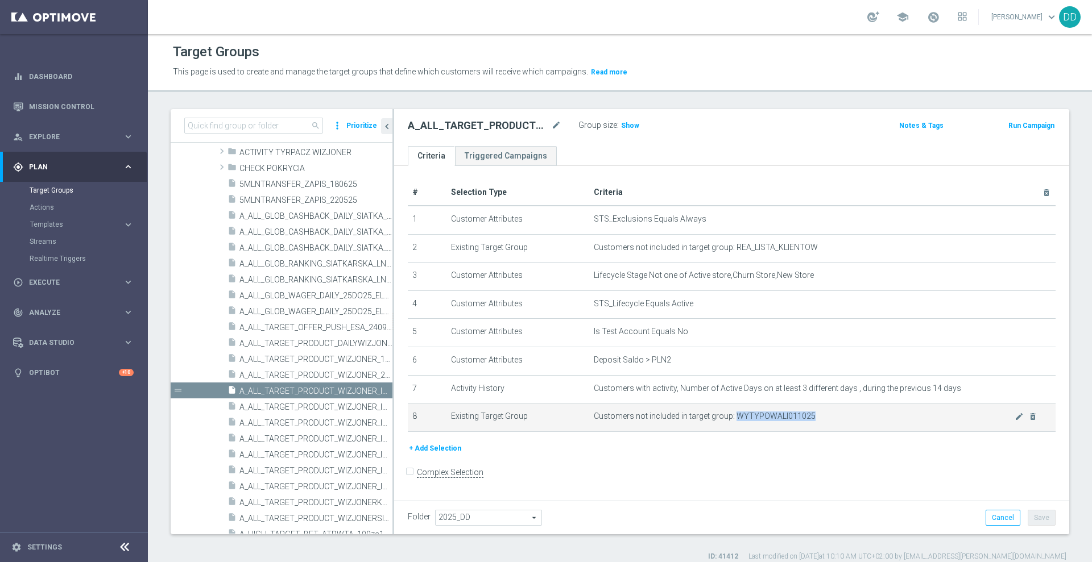
drag, startPoint x: 805, startPoint y: 421, endPoint x: 731, endPoint y: 425, distance: 73.4
click at [731, 421] on span "Customers not included in target group: WYTYPOWALI011025" at bounding box center [804, 417] width 421 height 10
copy span "WYTYPOWALI011025"
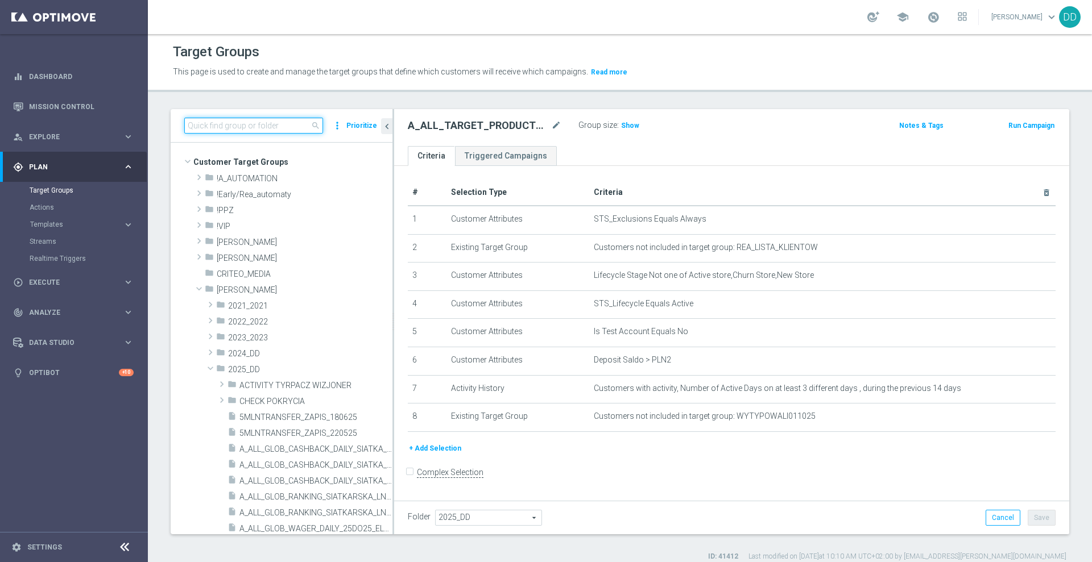
click at [255, 129] on input at bounding box center [253, 126] width 139 height 16
paste input "WYTYPOWALI011025"
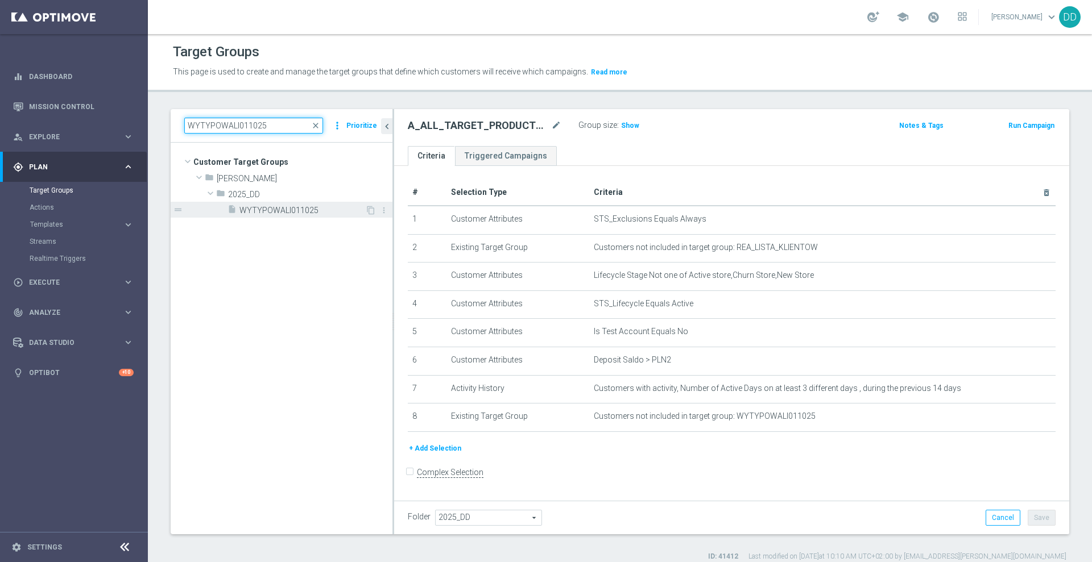
type input "WYTYPOWALI011025"
click at [301, 216] on div "insert_drive_file WYTYPOWALI011025" at bounding box center [296, 210] width 138 height 16
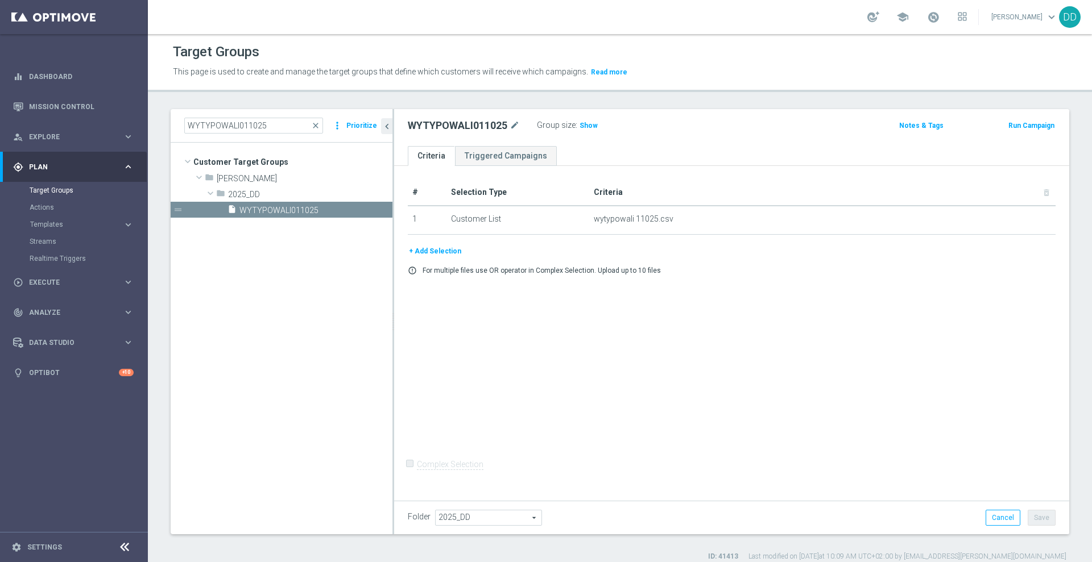
click at [418, 257] on button "+ Add Selection" at bounding box center [435, 251] width 55 height 13
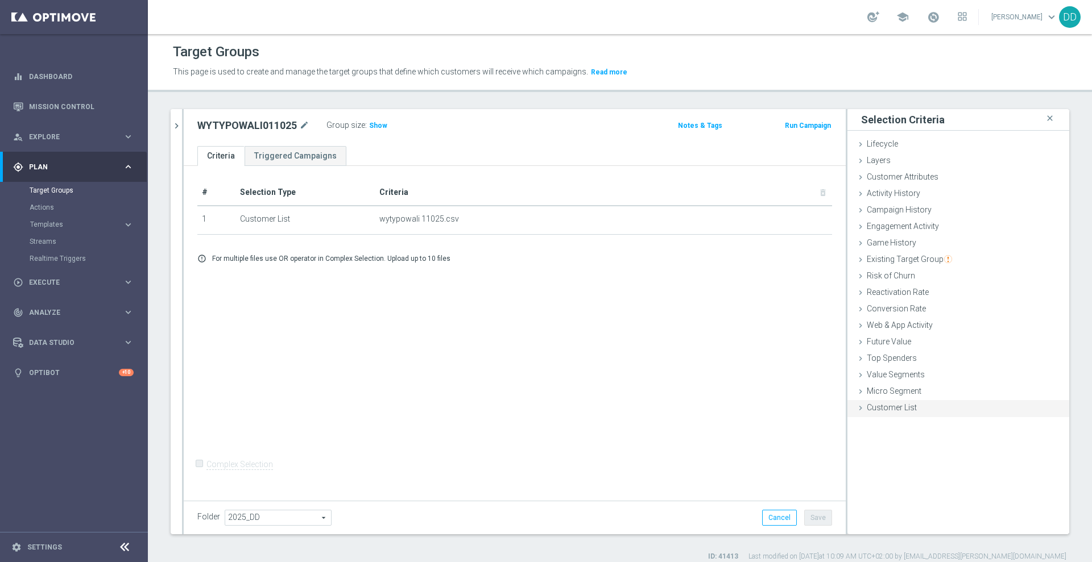
click at [888, 411] on span "Customer List" at bounding box center [892, 407] width 50 height 9
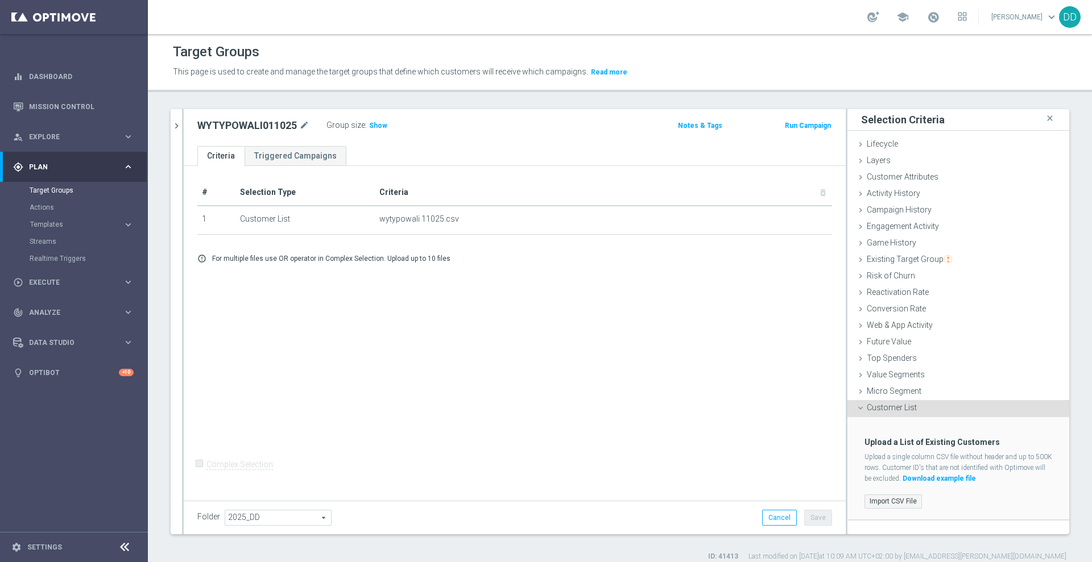
click at [873, 496] on label "Import CSV File" at bounding box center [892, 502] width 57 height 14
click at [0, 0] on input "Import CSV File" at bounding box center [0, 0] width 0 height 0
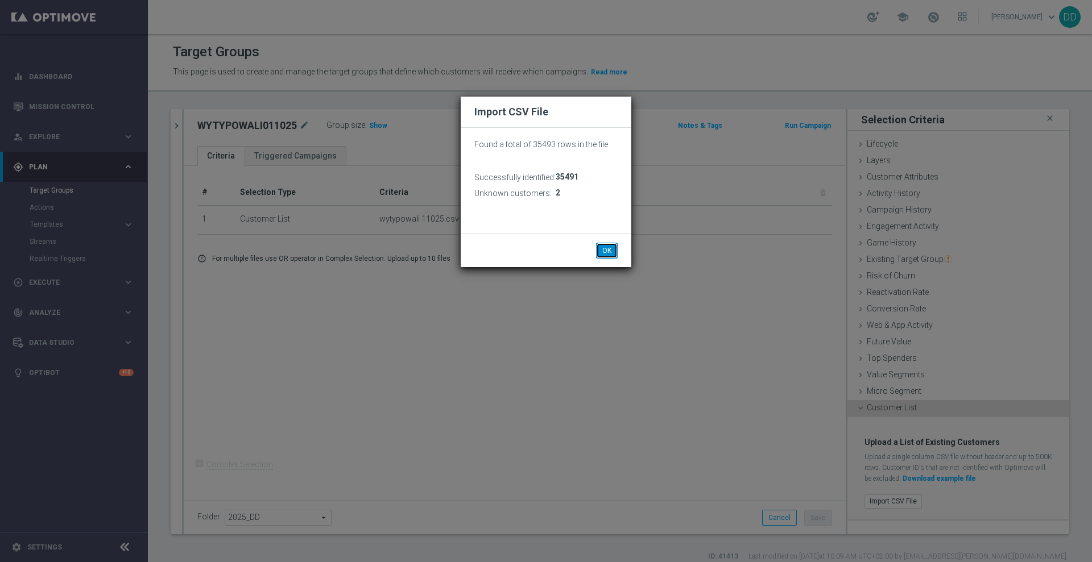
click at [607, 251] on button "OK" at bounding box center [607, 251] width 22 height 16
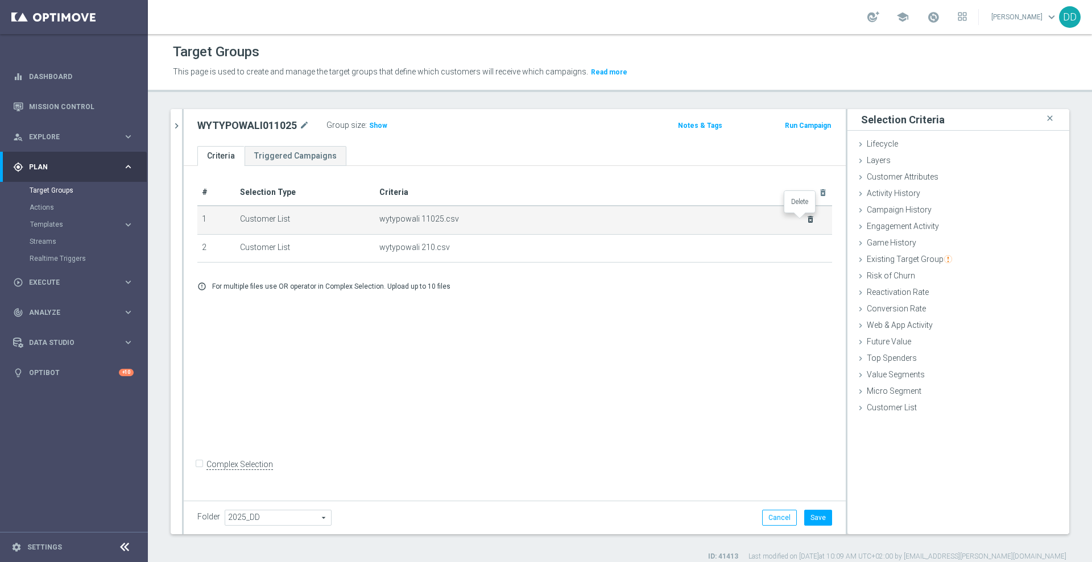
click at [806, 218] on icon "delete_forever" at bounding box center [810, 219] width 9 height 9
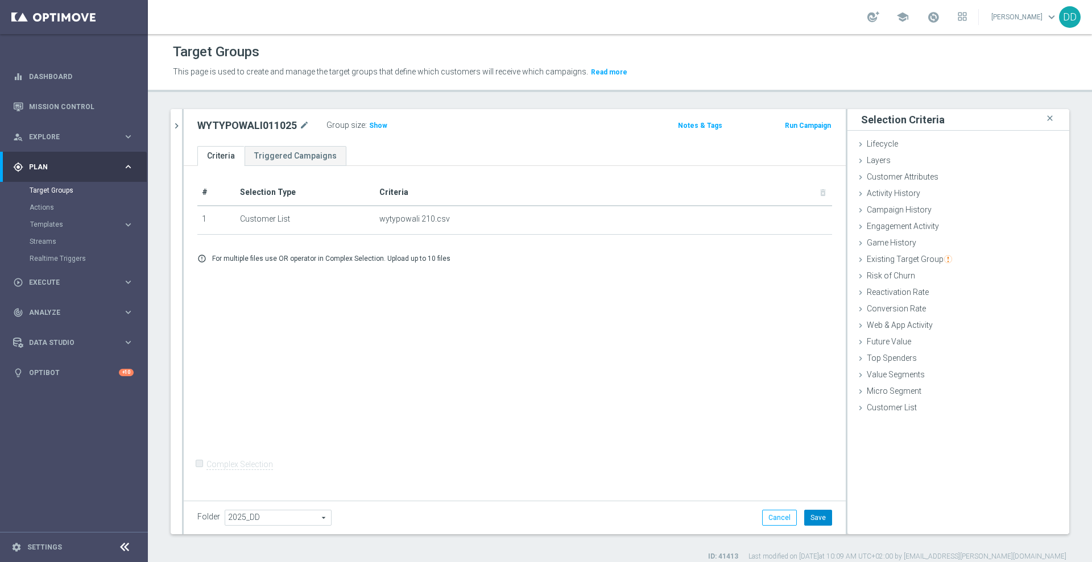
click at [813, 519] on button "Save" at bounding box center [818, 518] width 28 height 16
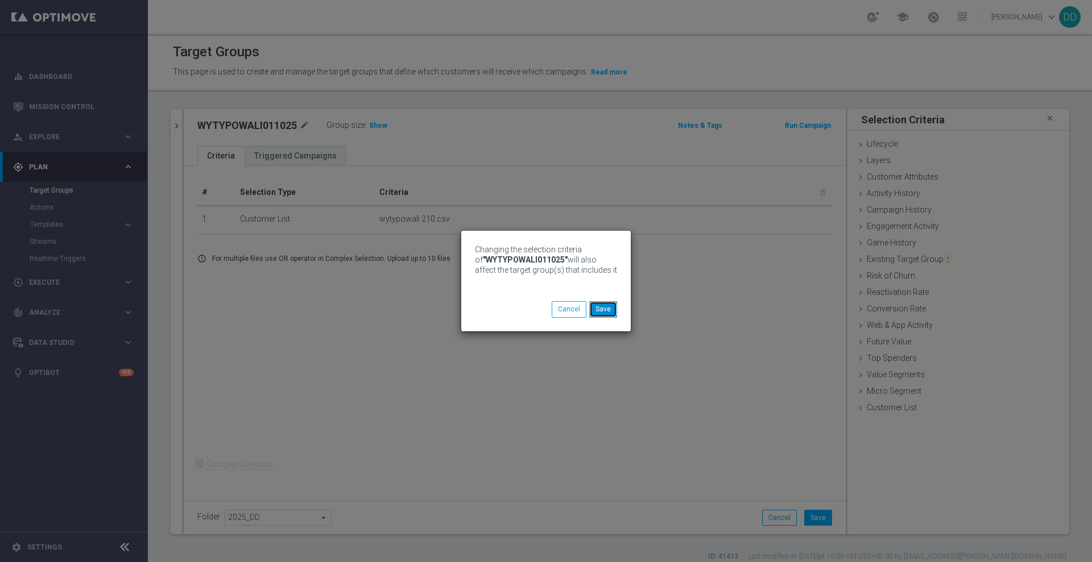
click at [607, 308] on button "Save" at bounding box center [603, 309] width 28 height 16
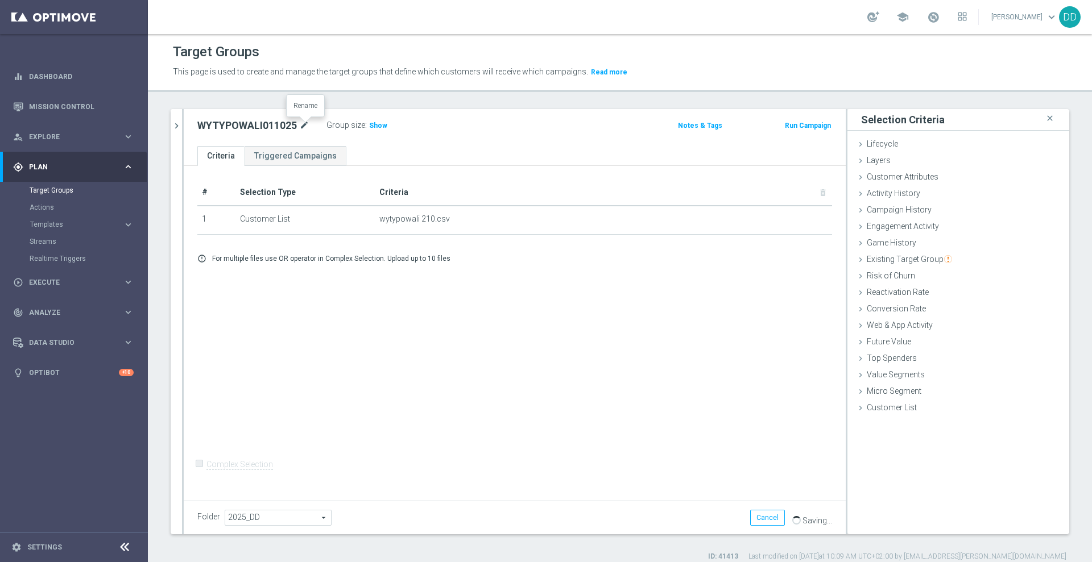
click at [304, 127] on icon "mode_edit" at bounding box center [304, 126] width 10 height 14
click at [263, 127] on input "WYTYPOWALI011025" at bounding box center [274, 127] width 154 height 16
type input "WYTYPOWALI021025"
click at [480, 428] on div "# Selection Type Criteria delete_forever 1 Customer List wytypowali 210.csv del…" at bounding box center [515, 331] width 662 height 331
click at [818, 519] on button "Save" at bounding box center [818, 518] width 28 height 16
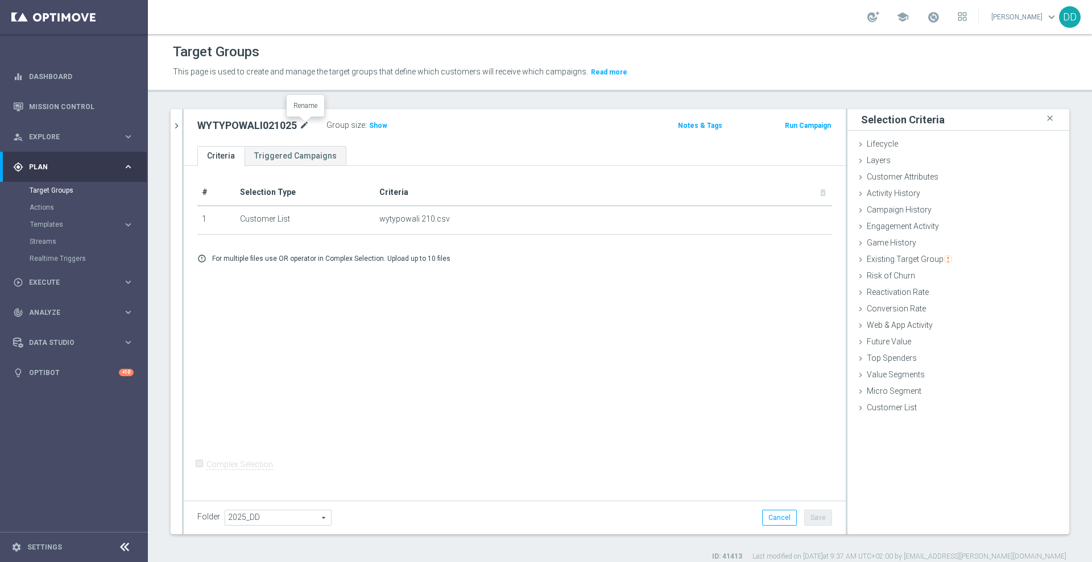
click at [309, 120] on icon "mode_edit" at bounding box center [304, 126] width 10 height 14
click at [178, 126] on icon "chevron_right" at bounding box center [176, 126] width 11 height 11
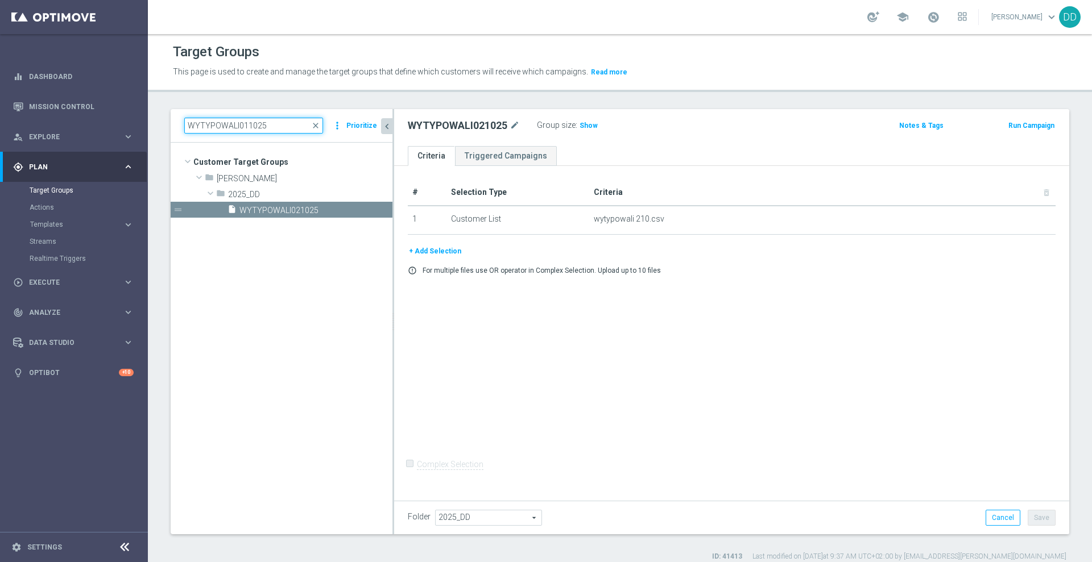
drag, startPoint x: 289, startPoint y: 121, endPoint x: 168, endPoint y: 127, distance: 120.7
click at [168, 127] on div "WYTYPOWALI011025 close more_vert Prioritize Customer Target Groups library_add …" at bounding box center [620, 335] width 944 height 453
paste input "A_ALL_TARGET_PRODUCT_WIZJONER_INAPP_02"
type input "A_ALL_TARGET_PRODUCT_WIZJONER_INAPP_021025"
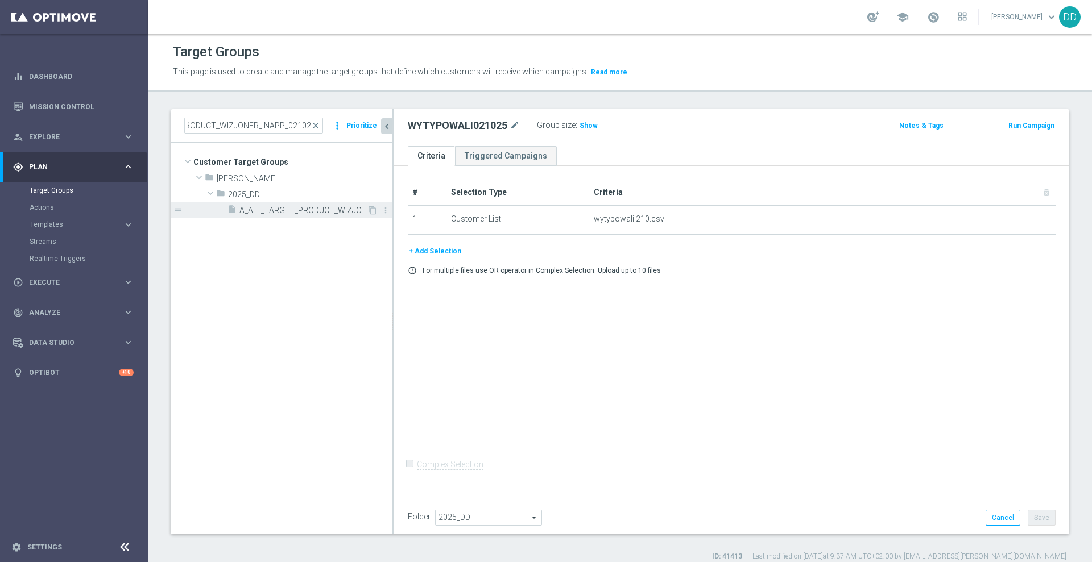
click at [301, 213] on span "A_ALL_TARGET_PRODUCT_WIZJONER_INAPP_021025" at bounding box center [302, 211] width 127 height 10
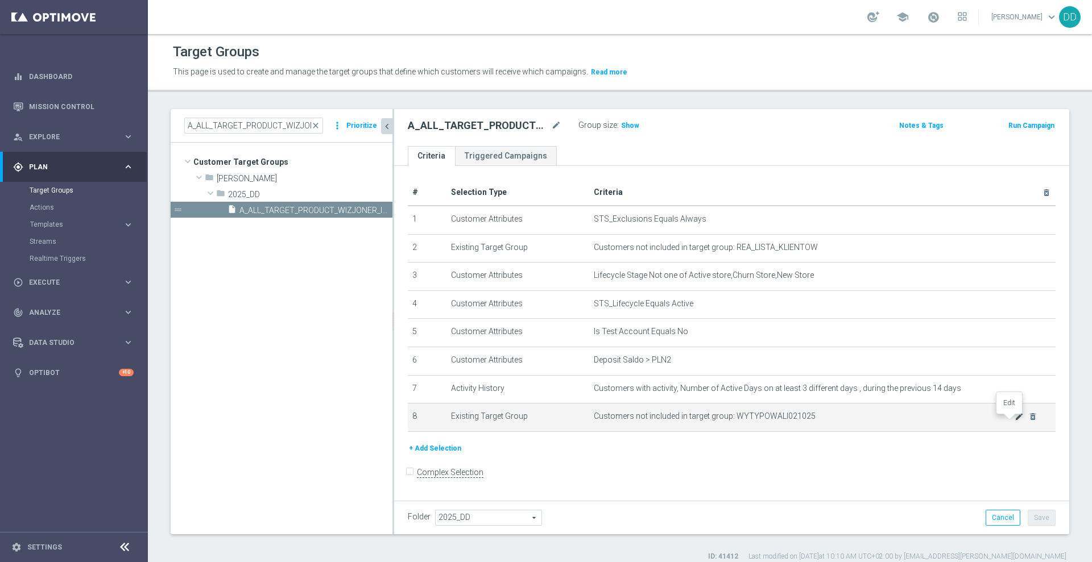
click at [1014, 421] on icon "mode_edit" at bounding box center [1018, 416] width 9 height 9
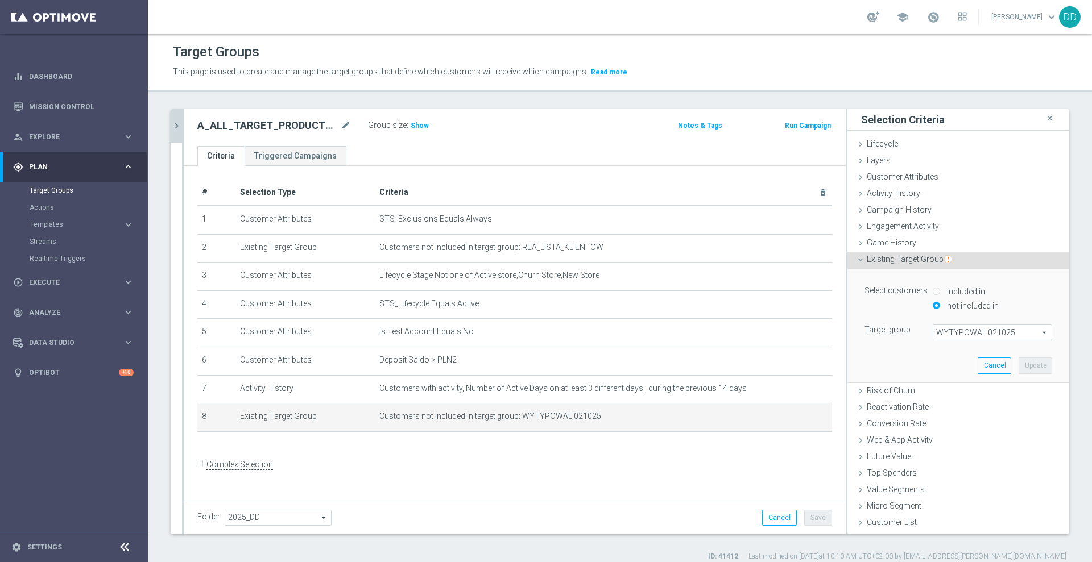
click at [576, 478] on form "Complex Selection Invalid Expression" at bounding box center [514, 476] width 635 height 42
click at [346, 127] on icon "mode_edit" at bounding box center [346, 126] width 10 height 14
